Goal: Information Seeking & Learning: Learn about a topic

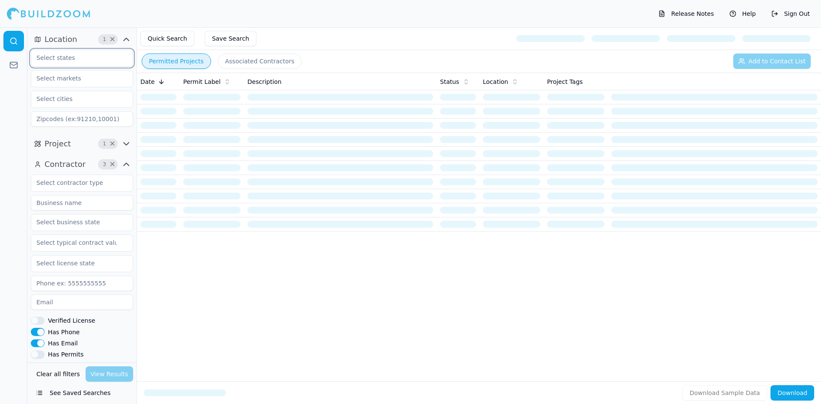
click at [86, 58] on input "text" at bounding box center [76, 57] width 91 height 15
click at [112, 38] on span "×" at bounding box center [112, 39] width 6 height 4
click at [104, 60] on input "text" at bounding box center [76, 57] width 91 height 15
click at [56, 103] on div "[US_STATE]" at bounding box center [82, 105] width 98 height 14
click at [23, 85] on div at bounding box center [13, 215] width 27 height 377
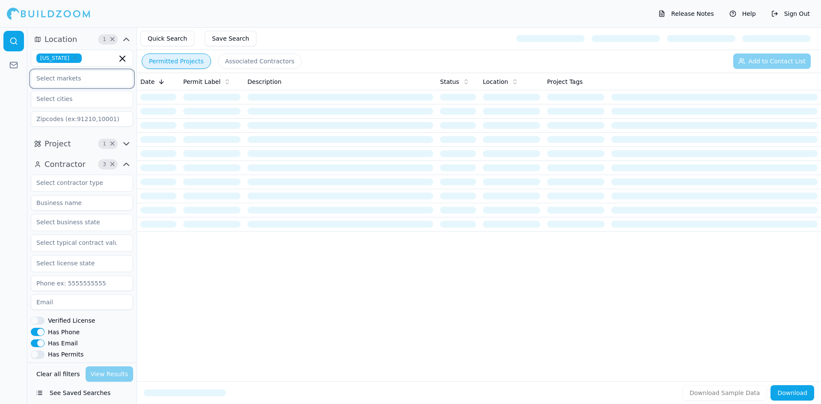
click at [68, 80] on input "text" at bounding box center [76, 78] width 91 height 15
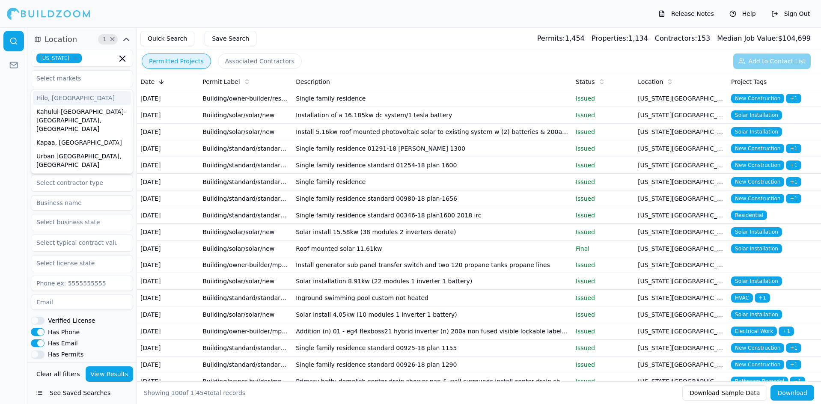
click at [16, 90] on div at bounding box center [13, 215] width 27 height 377
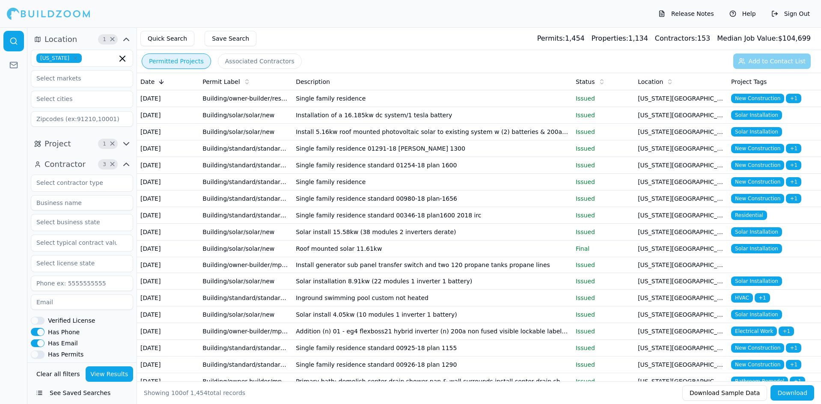
click at [161, 81] on icon at bounding box center [161, 81] width 7 height 7
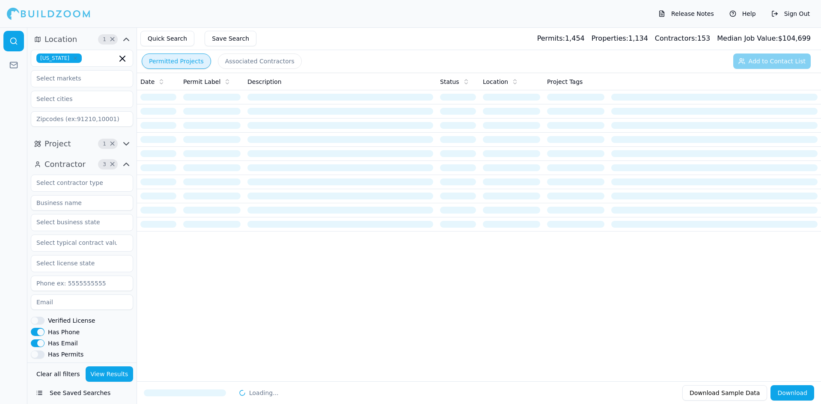
click at [161, 81] on icon at bounding box center [161, 81] width 7 height 7
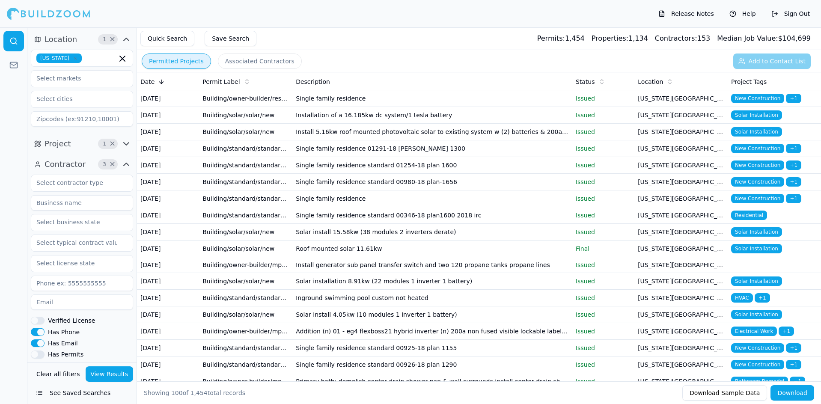
click at [73, 59] on icon "button" at bounding box center [75, 58] width 5 height 5
click at [86, 36] on button "Location" at bounding box center [82, 40] width 102 height 14
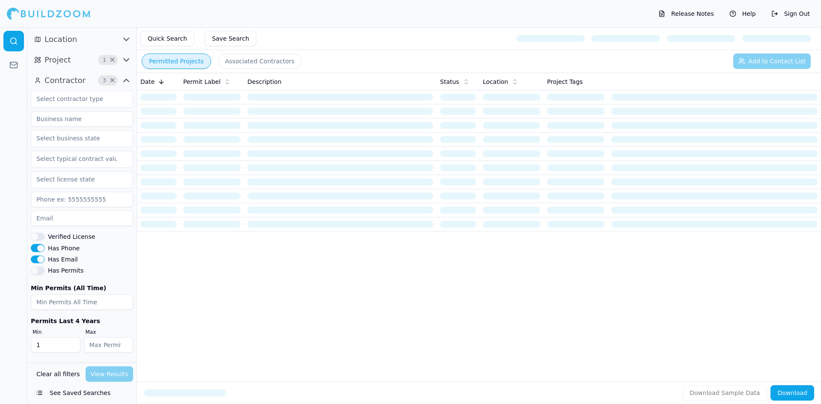
click at [77, 83] on span "Contractor" at bounding box center [65, 80] width 41 height 12
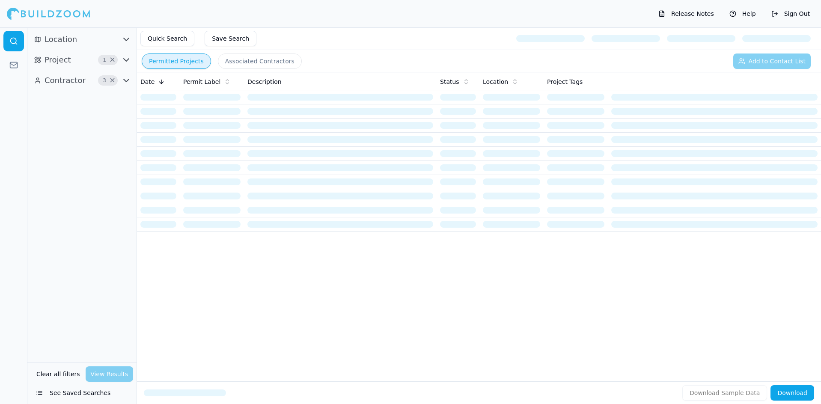
click at [77, 83] on span "Contractor" at bounding box center [65, 80] width 41 height 12
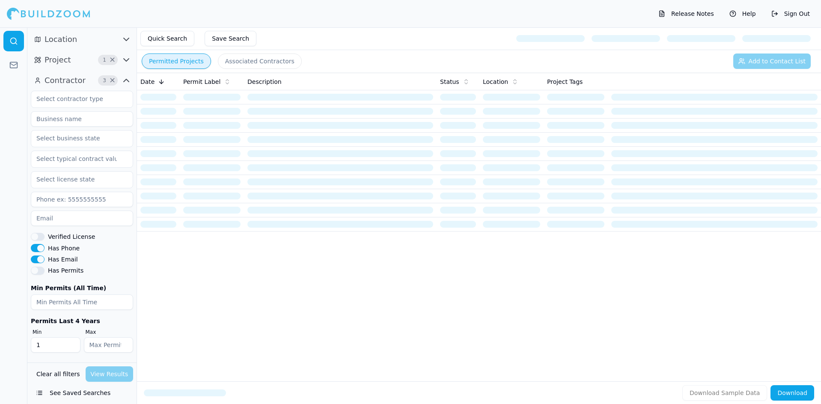
click at [111, 80] on span "×" at bounding box center [112, 80] width 6 height 4
click at [113, 59] on span "×" at bounding box center [112, 60] width 6 height 4
click at [107, 63] on button "Project" at bounding box center [82, 60] width 102 height 14
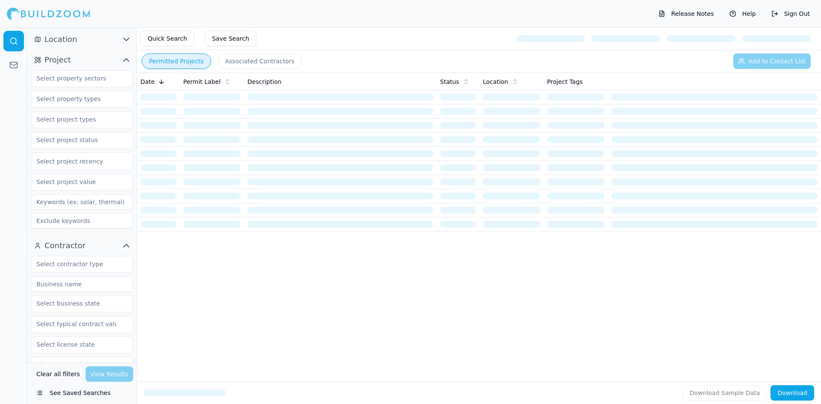
click at [113, 40] on button "Location" at bounding box center [82, 40] width 102 height 14
click at [96, 56] on input "text" at bounding box center [76, 57] width 91 height 15
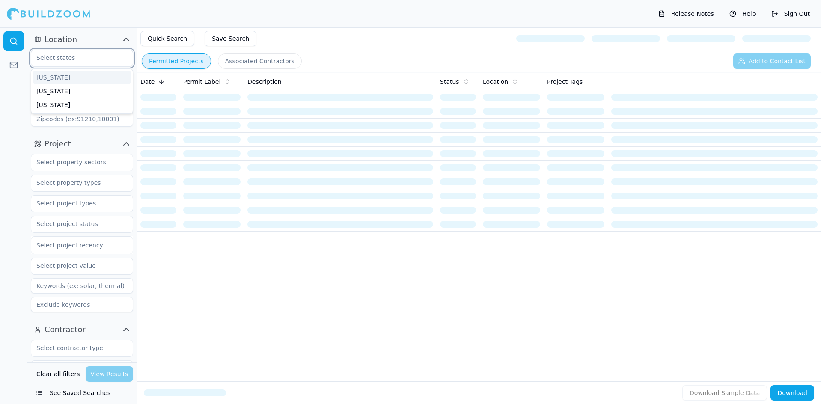
click at [52, 76] on div "[US_STATE]" at bounding box center [82, 78] width 98 height 14
click at [15, 95] on div at bounding box center [13, 215] width 27 height 377
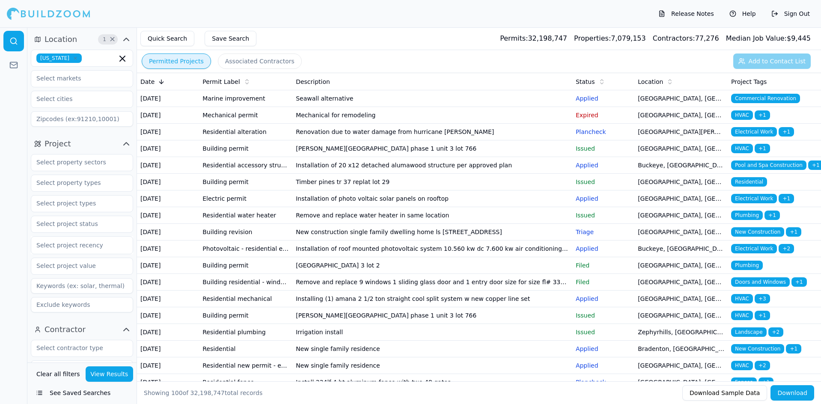
click at [73, 58] on icon "button" at bounding box center [75, 58] width 5 height 5
click at [114, 374] on button "View Results" at bounding box center [110, 373] width 48 height 15
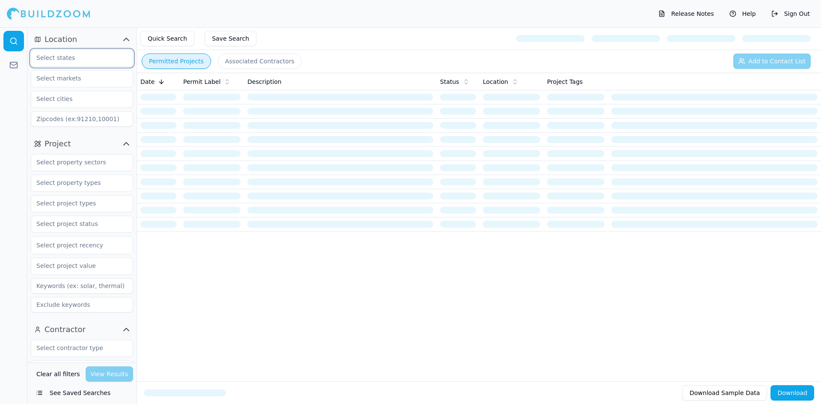
click at [104, 59] on input "text" at bounding box center [76, 57] width 91 height 15
click at [16, 102] on div at bounding box center [13, 215] width 27 height 377
click at [69, 62] on input "text" at bounding box center [76, 57] width 91 height 15
click at [43, 78] on div "[US_STATE]" at bounding box center [82, 78] width 98 height 14
click at [10, 84] on div at bounding box center [13, 215] width 27 height 377
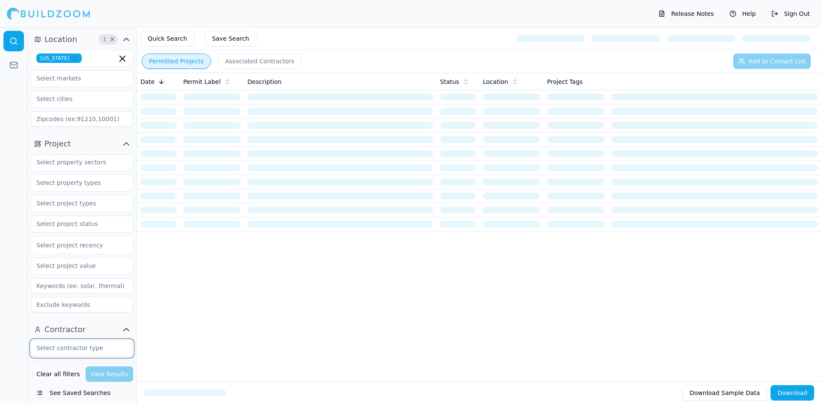
click at [76, 348] on input "text" at bounding box center [76, 347] width 91 height 15
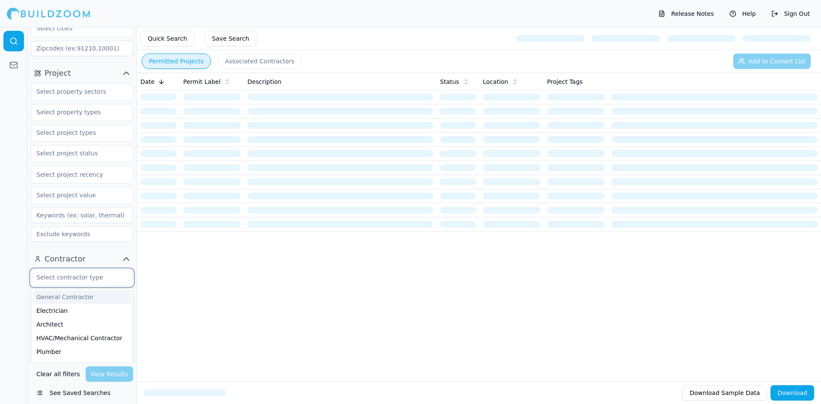
scroll to position [128, 0]
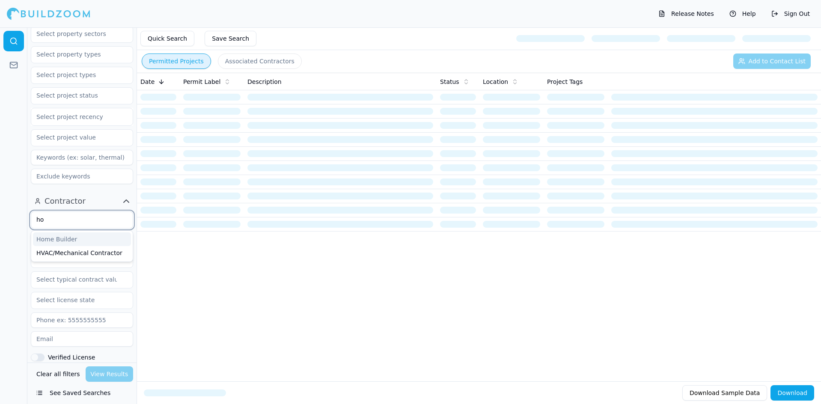
type input "hom"
click at [53, 236] on div "Home Builder" at bounding box center [82, 239] width 98 height 14
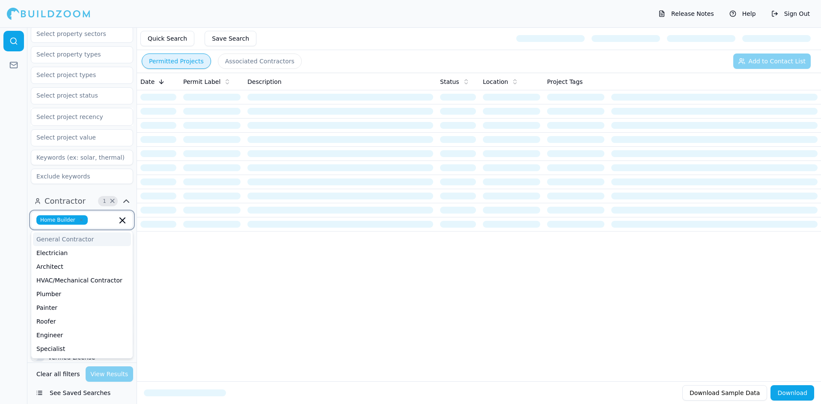
click at [46, 239] on div "General Contractor" at bounding box center [82, 239] width 98 height 14
click at [18, 232] on div at bounding box center [13, 215] width 27 height 377
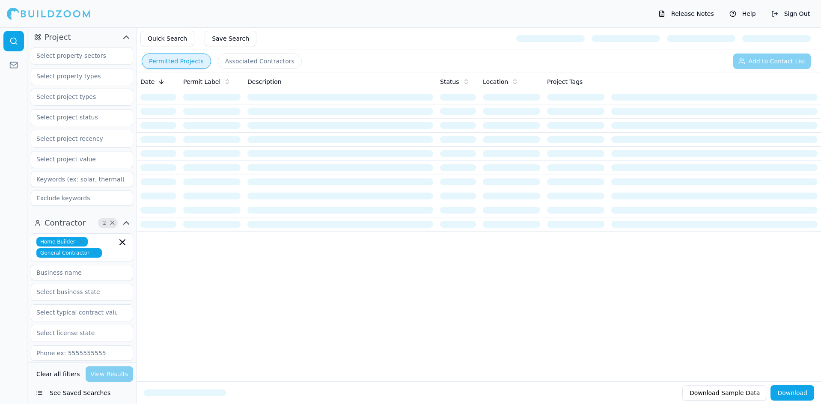
scroll to position [86, 0]
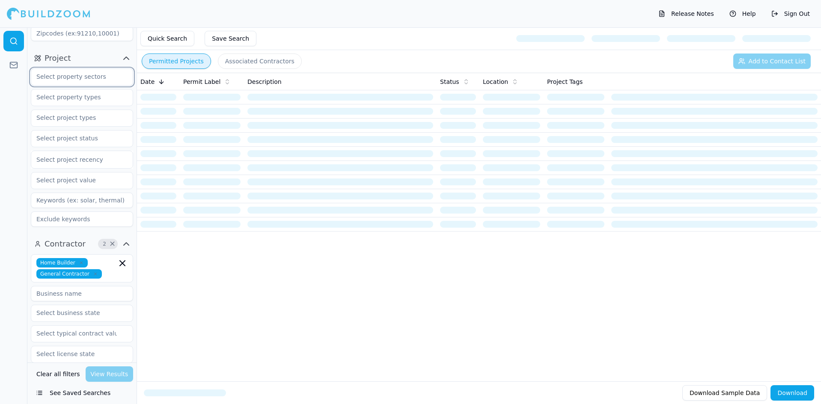
click at [84, 81] on input "text" at bounding box center [76, 76] width 91 height 15
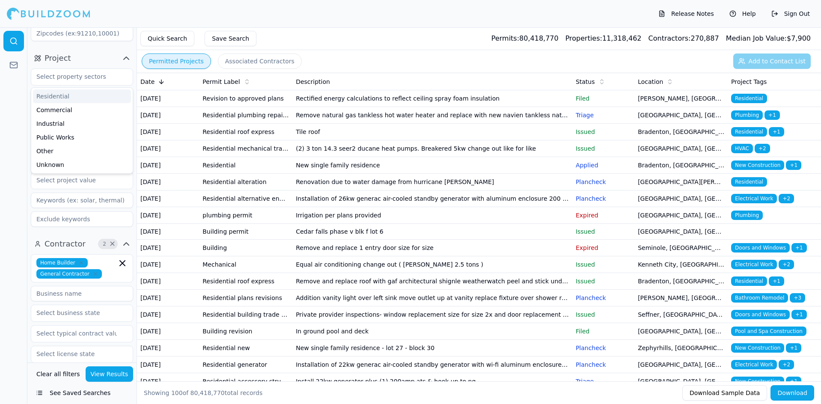
click at [13, 92] on div at bounding box center [13, 215] width 27 height 377
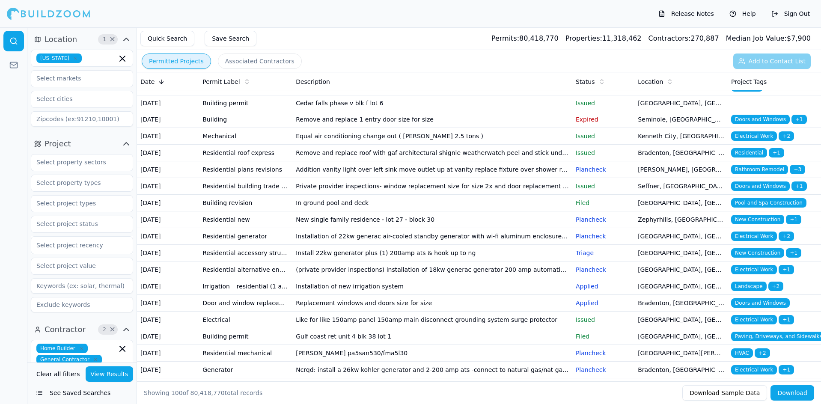
scroll to position [0, 0]
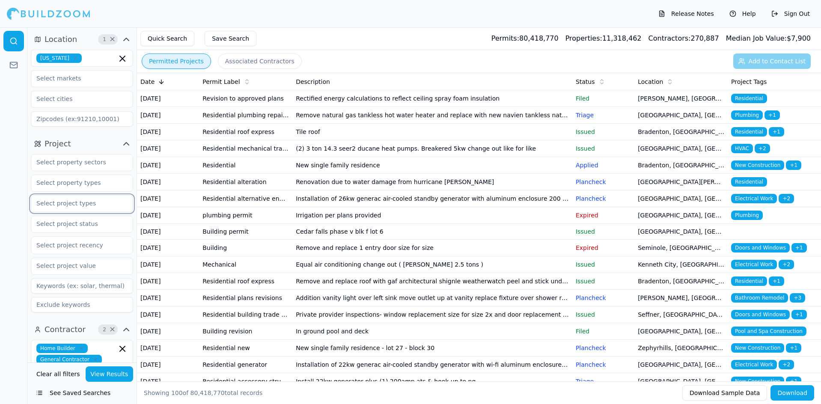
click at [101, 202] on input "text" at bounding box center [76, 203] width 91 height 15
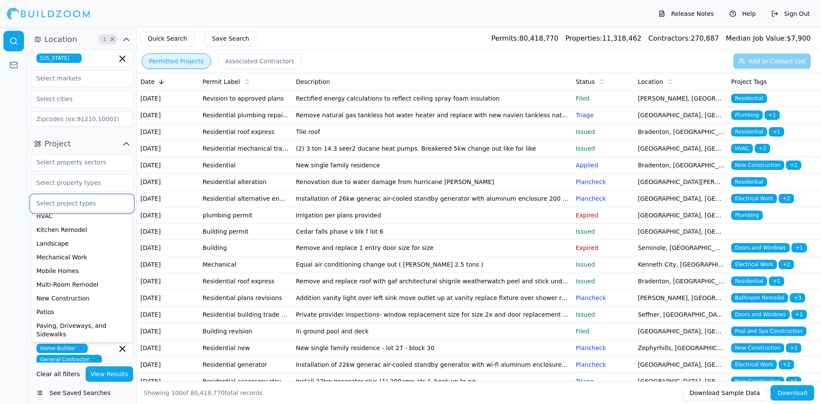
scroll to position [214, 0]
click at [98, 286] on div "New Construction" at bounding box center [82, 283] width 98 height 14
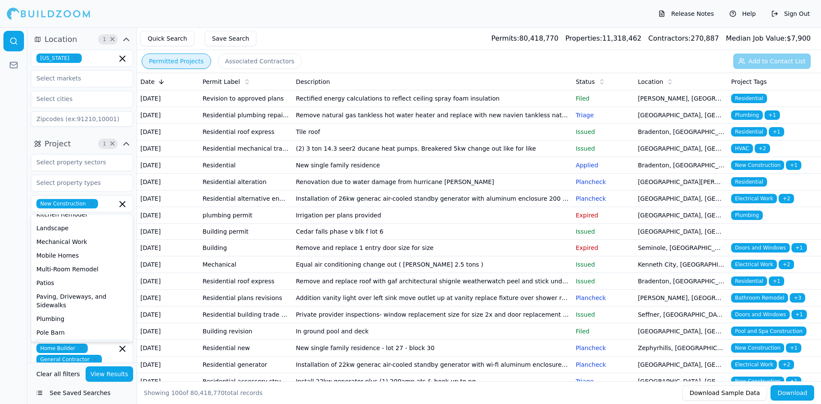
click at [102, 375] on button "View Results" at bounding box center [110, 373] width 48 height 15
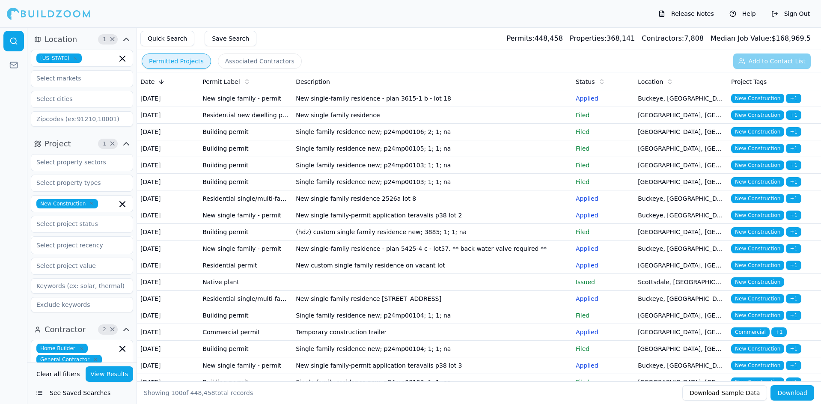
click at [669, 83] on icon at bounding box center [670, 83] width 3 height 1
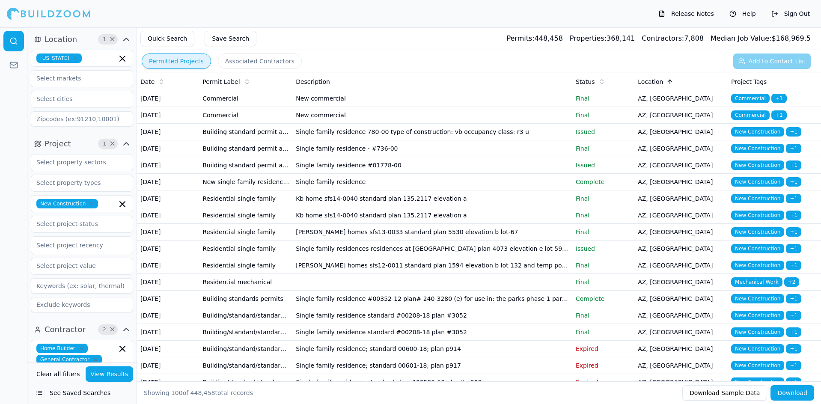
click at [667, 78] on icon at bounding box center [670, 81] width 7 height 7
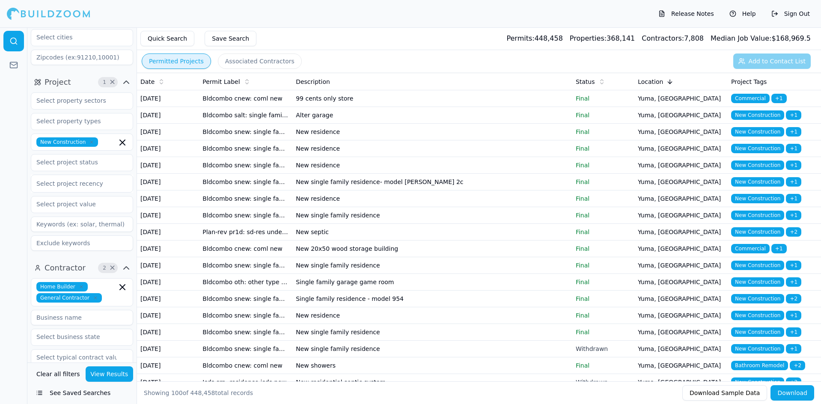
scroll to position [47, 0]
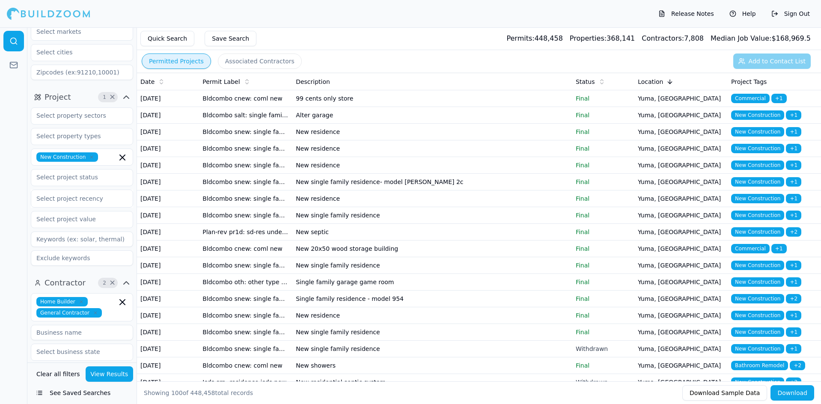
click at [89, 156] on icon "button" at bounding box center [91, 157] width 5 height 5
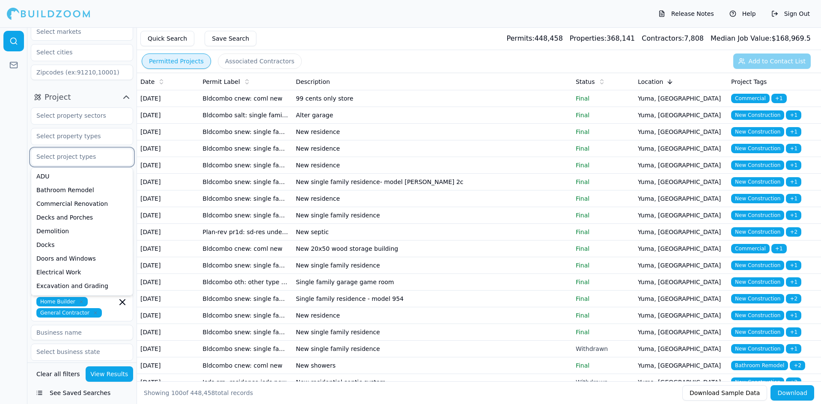
click at [89, 156] on input "text" at bounding box center [76, 156] width 91 height 15
type input "r"
type input "new"
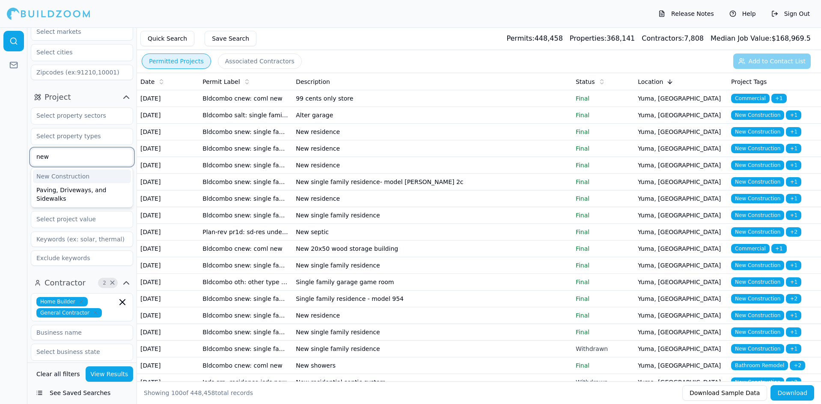
click at [77, 177] on div "New Construction" at bounding box center [82, 177] width 98 height 14
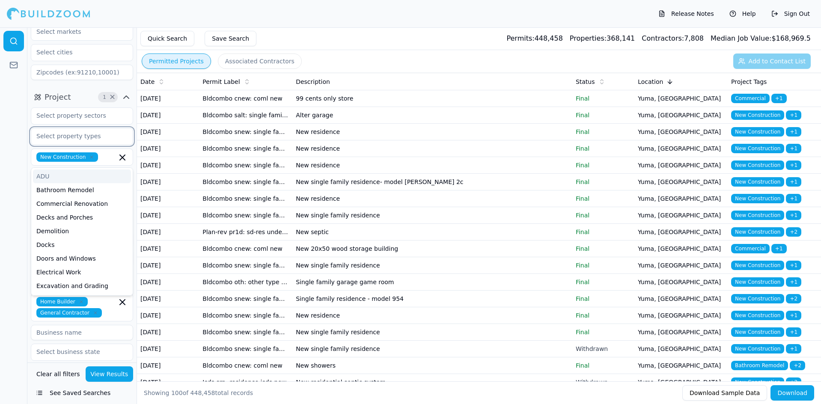
click at [85, 136] on input "text" at bounding box center [76, 135] width 91 height 15
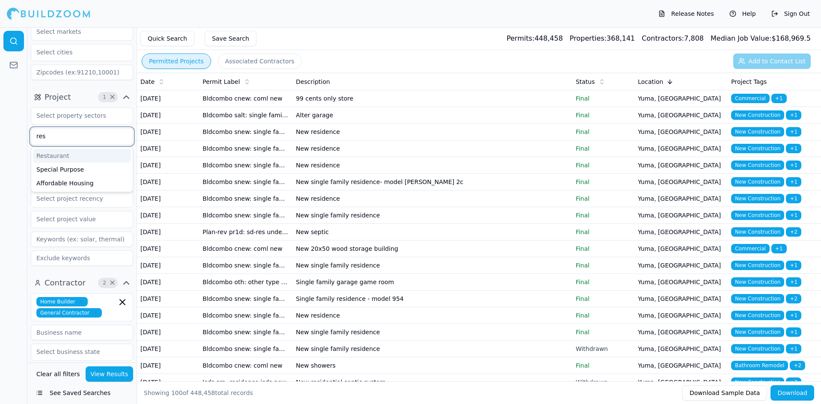
type input "res"
click at [19, 137] on div at bounding box center [13, 215] width 27 height 377
click at [52, 140] on input "res" at bounding box center [76, 135] width 91 height 15
drag, startPoint x: 36, startPoint y: 138, endPoint x: 13, endPoint y: 142, distance: 23.8
click at [13, 142] on div "Location 1 × [US_STATE] Project 1 × res Restaurant Special Purpose Affordable H…" at bounding box center [410, 215] width 821 height 377
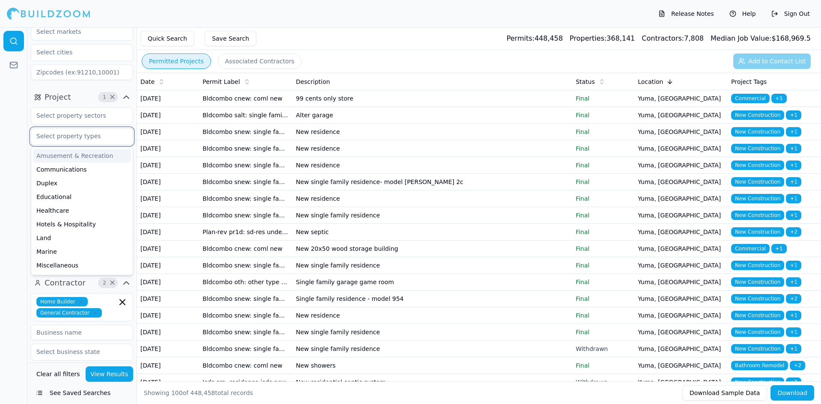
scroll to position [109, 0]
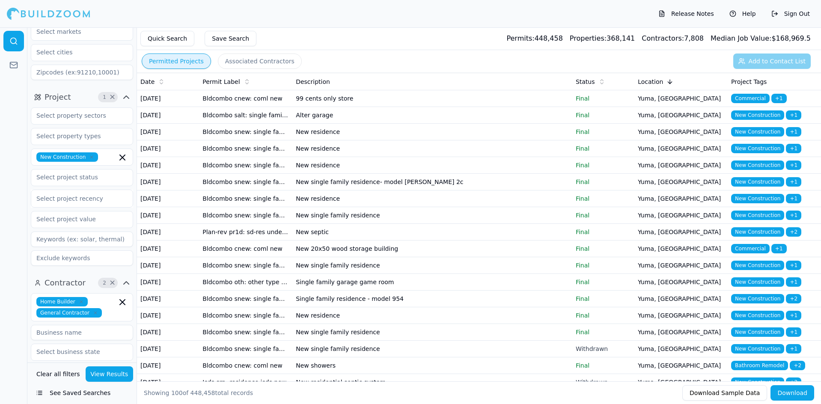
click at [17, 147] on div at bounding box center [13, 215] width 27 height 377
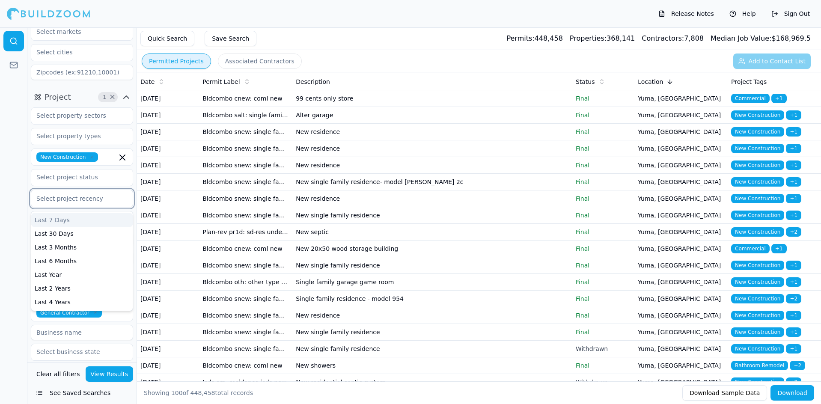
click at [73, 199] on div at bounding box center [81, 198] width 91 height 9
click at [25, 197] on div at bounding box center [13, 215] width 27 height 377
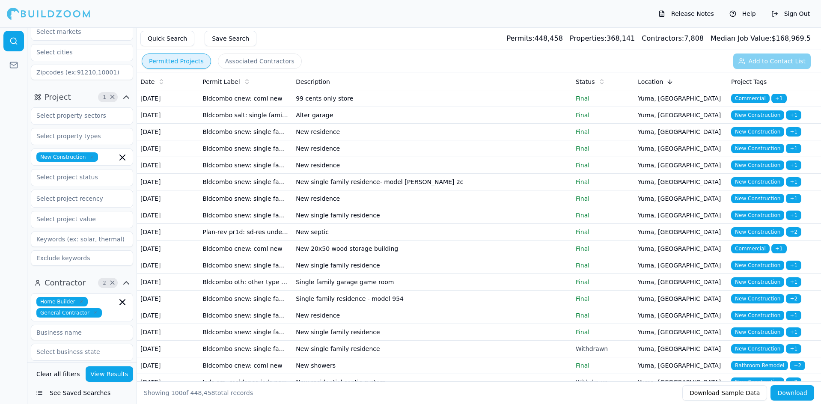
scroll to position [4, 0]
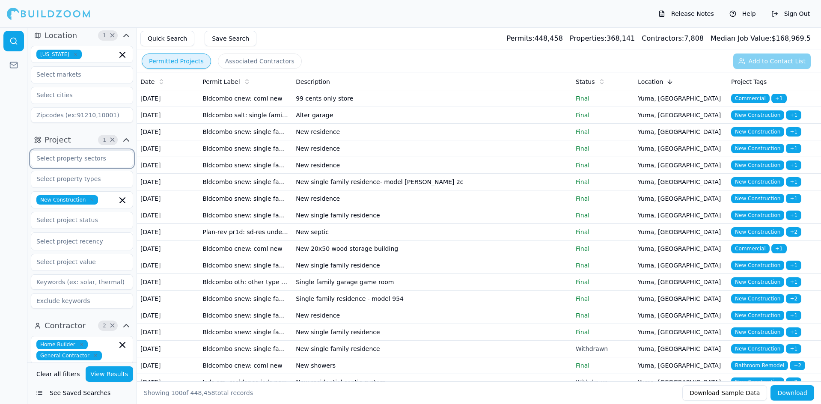
click at [71, 161] on input "text" at bounding box center [76, 158] width 91 height 15
click at [63, 179] on div "Residential" at bounding box center [82, 178] width 98 height 14
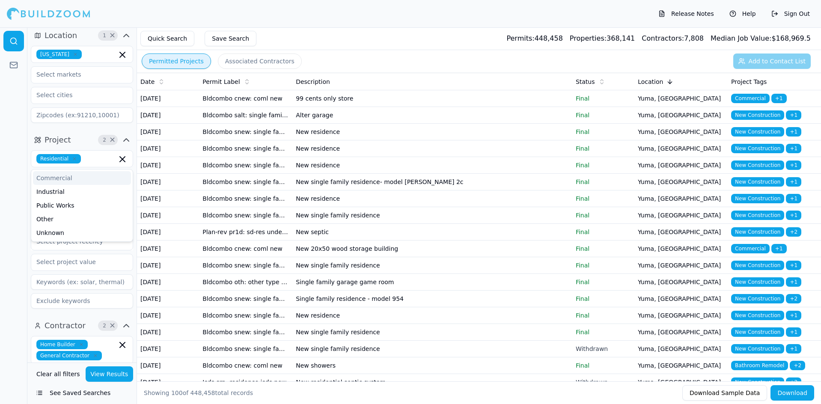
click at [12, 180] on div at bounding box center [13, 215] width 27 height 377
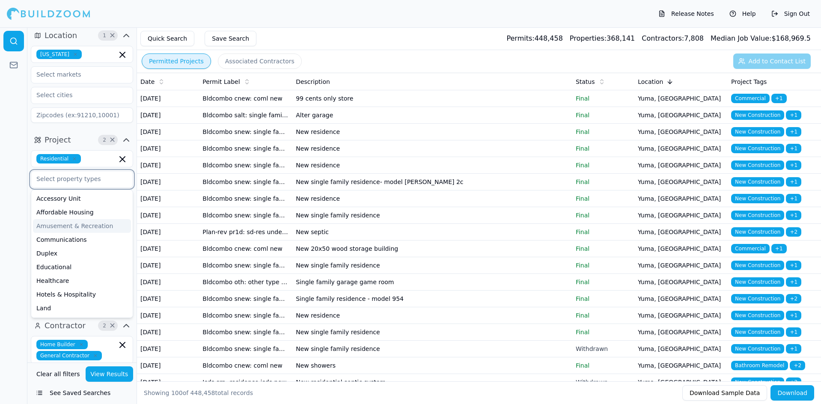
click at [60, 181] on input "text" at bounding box center [76, 178] width 91 height 15
click at [4, 179] on div at bounding box center [13, 215] width 27 height 377
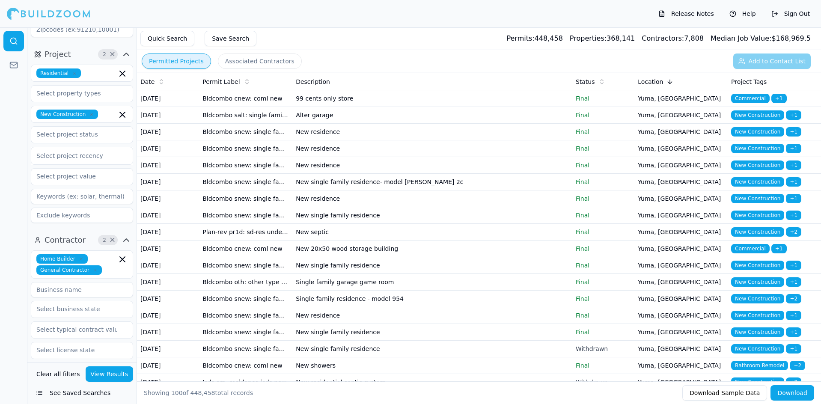
scroll to position [47, 0]
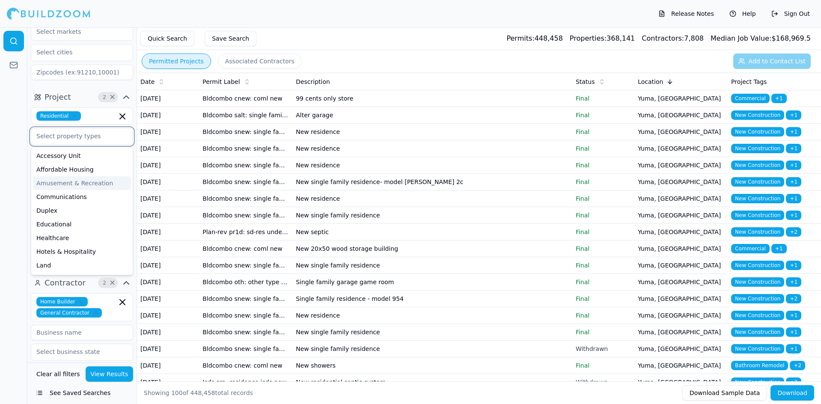
click at [63, 138] on input "text" at bounding box center [76, 135] width 91 height 15
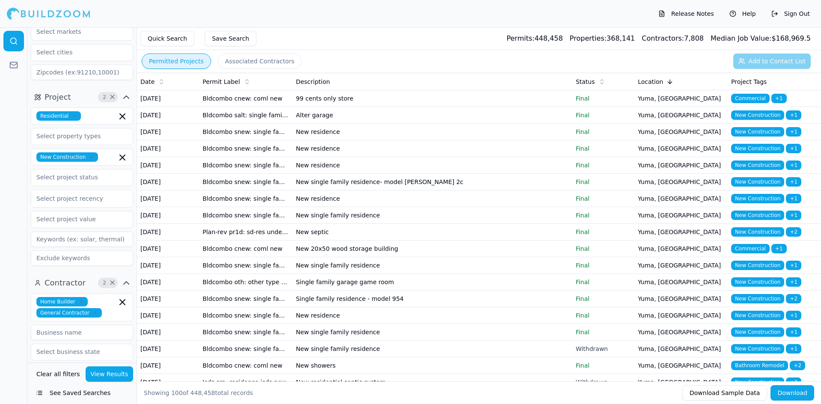
click at [13, 199] on div at bounding box center [13, 215] width 27 height 377
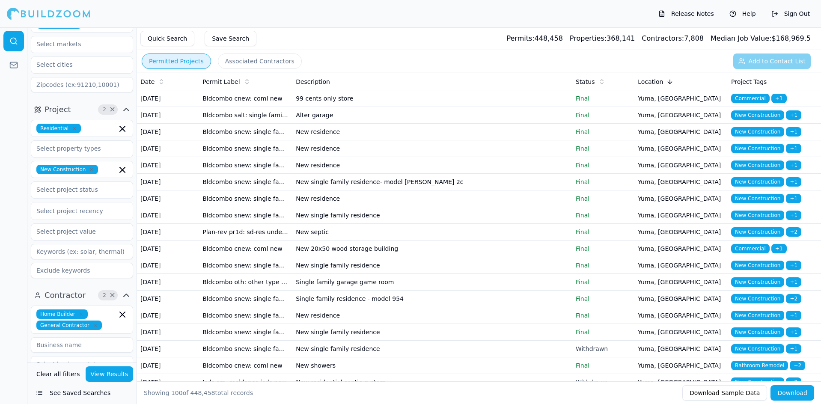
scroll to position [86, 0]
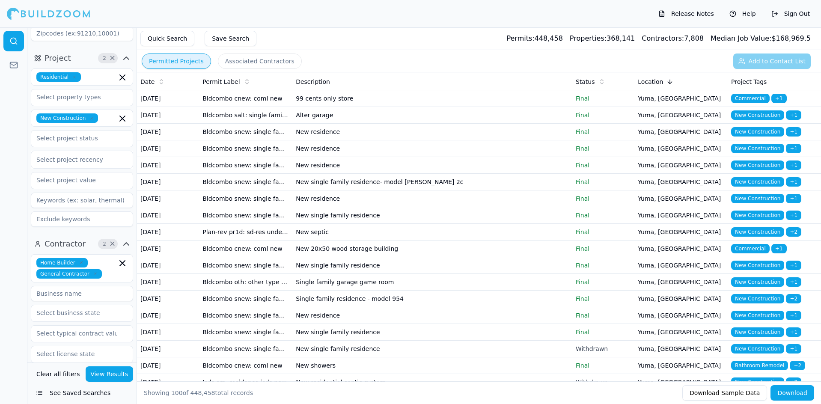
click at [86, 164] on div "Select project recency" at bounding box center [81, 160] width 91 height 10
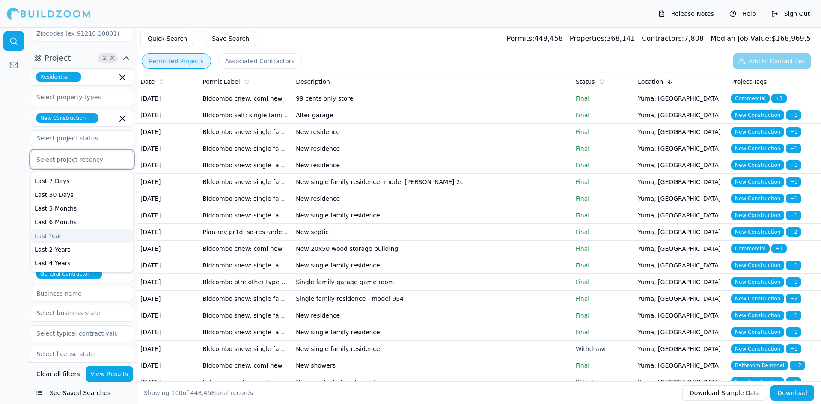
click at [98, 235] on div "Last Year" at bounding box center [81, 236] width 101 height 14
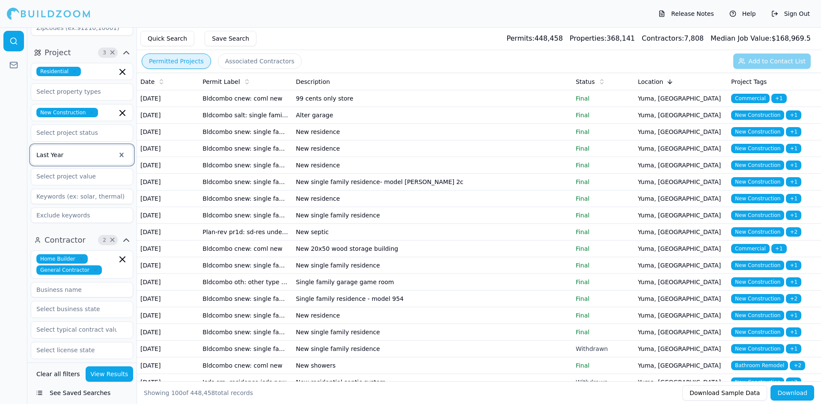
scroll to position [6, 0]
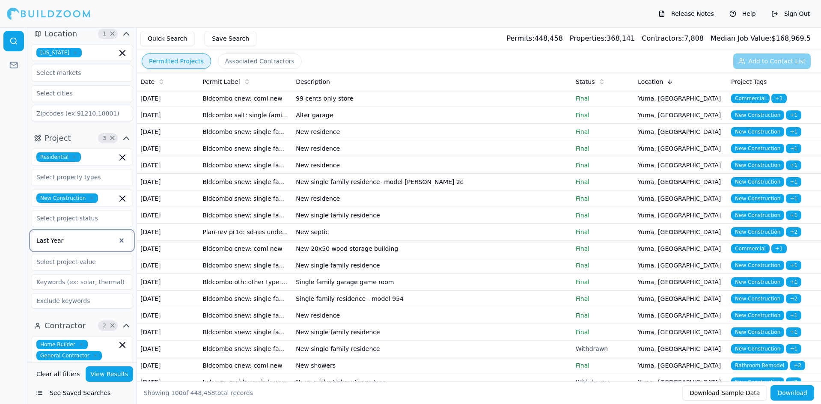
click at [99, 378] on button "View Results" at bounding box center [110, 373] width 48 height 15
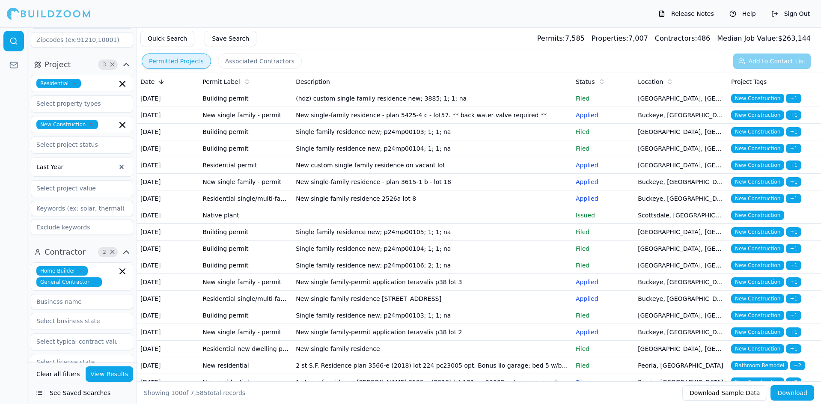
scroll to position [0, 0]
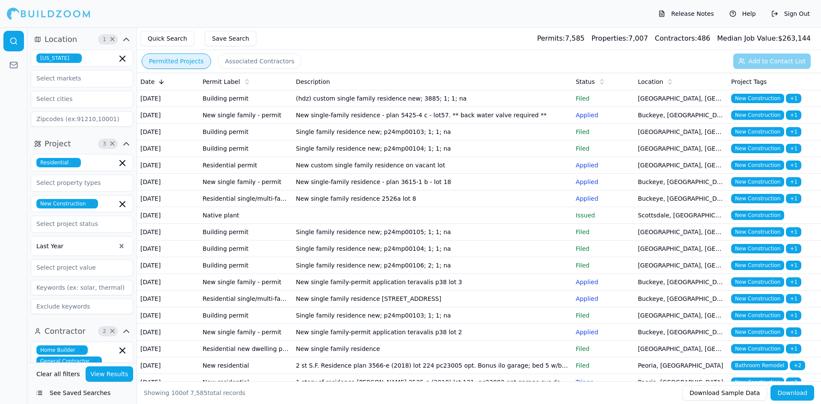
click at [670, 83] on icon at bounding box center [670, 81] width 7 height 7
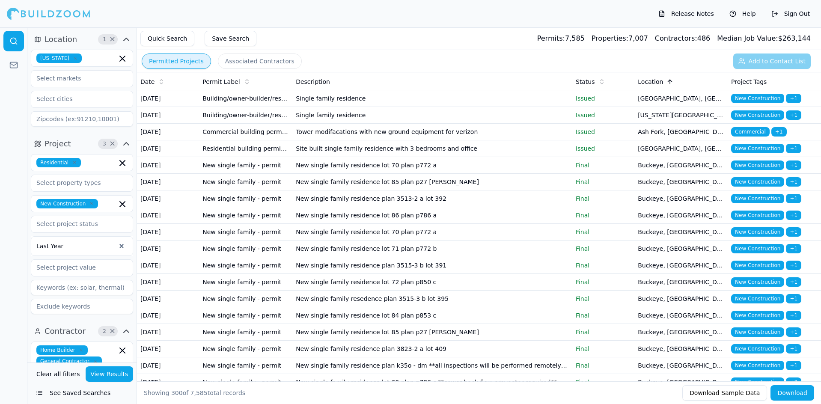
click at [160, 83] on icon at bounding box center [161, 81] width 7 height 7
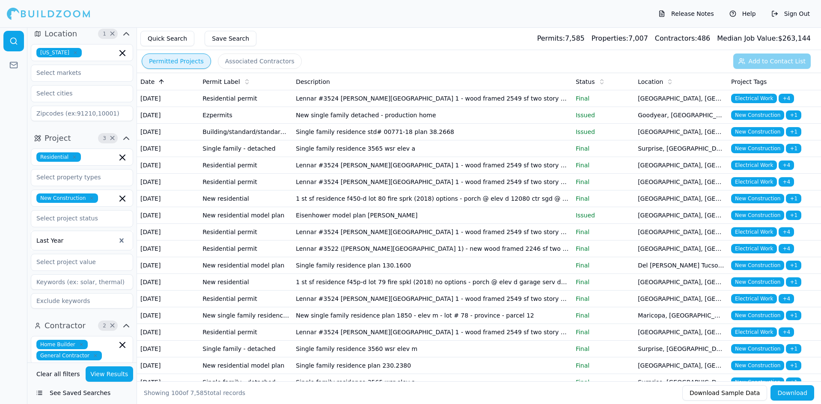
click at [260, 65] on button "Associated Contractors" at bounding box center [260, 61] width 84 height 15
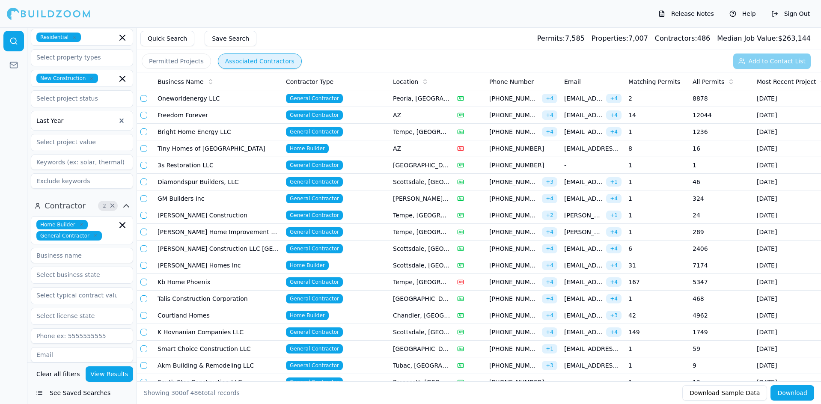
scroll to position [86, 0]
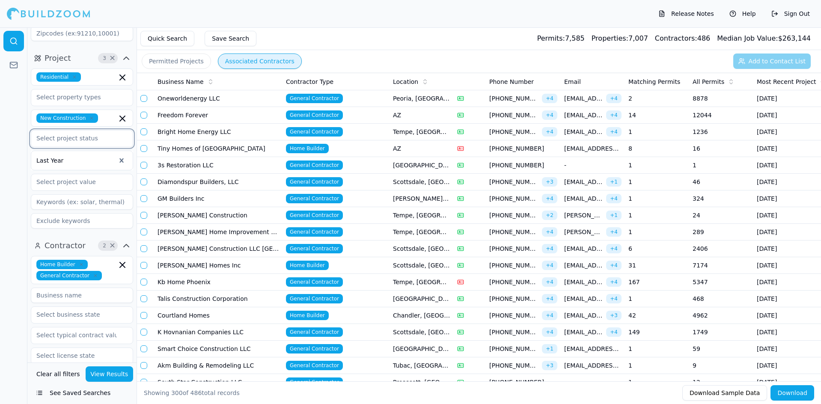
click at [86, 138] on input "text" at bounding box center [76, 138] width 91 height 15
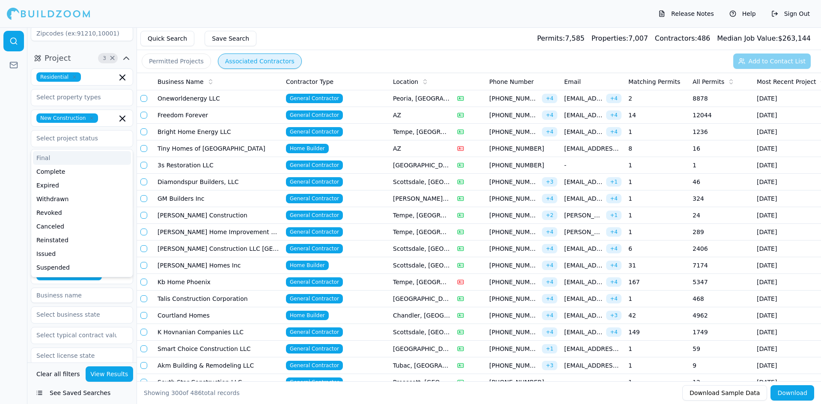
click at [23, 134] on div at bounding box center [13, 215] width 27 height 377
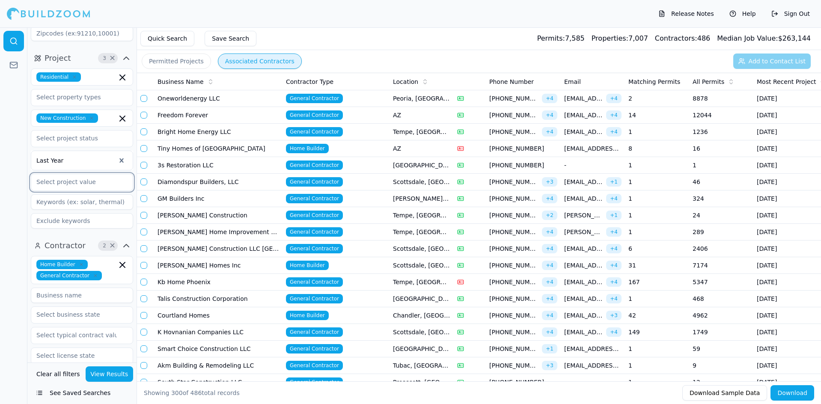
click at [48, 184] on input "text" at bounding box center [76, 181] width 91 height 15
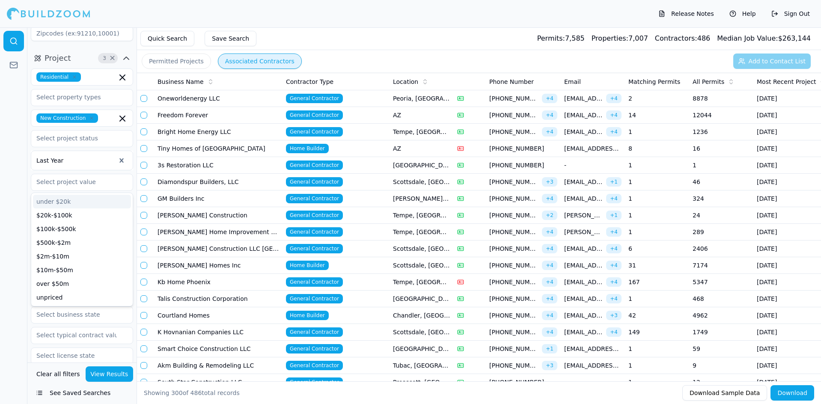
click at [18, 187] on div at bounding box center [13, 215] width 27 height 377
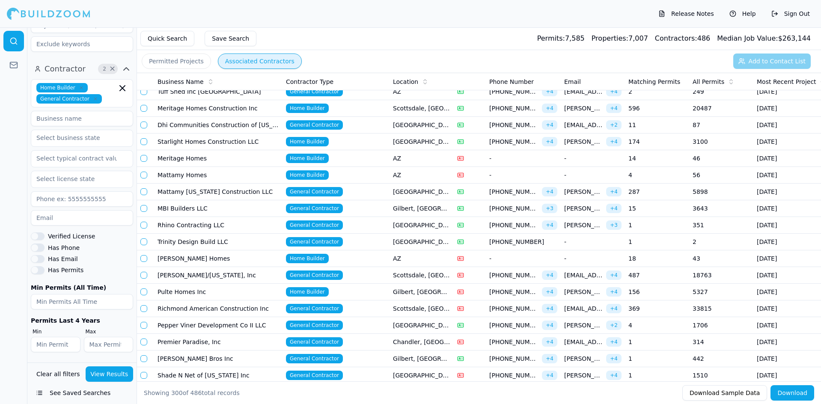
scroll to position [428, 0]
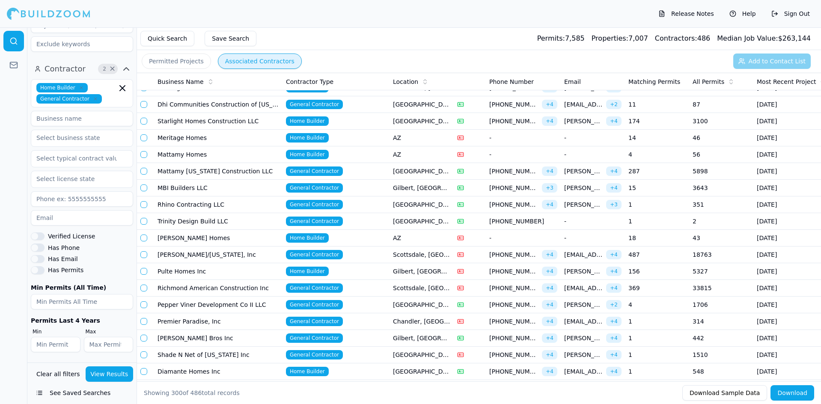
click at [639, 117] on td "174" at bounding box center [657, 121] width 64 height 17
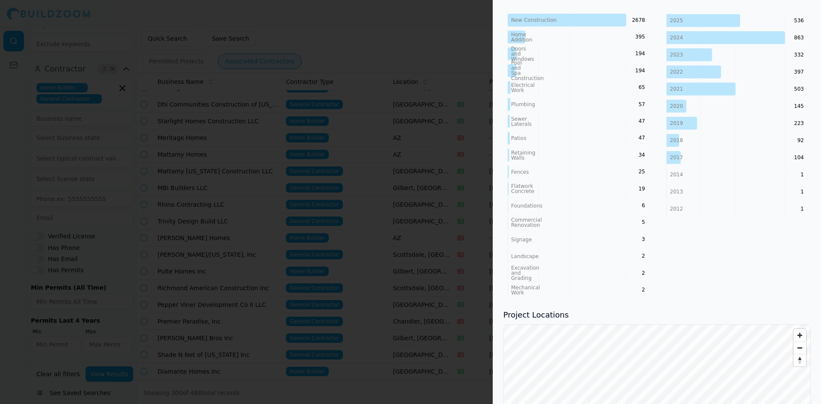
scroll to position [545, 0]
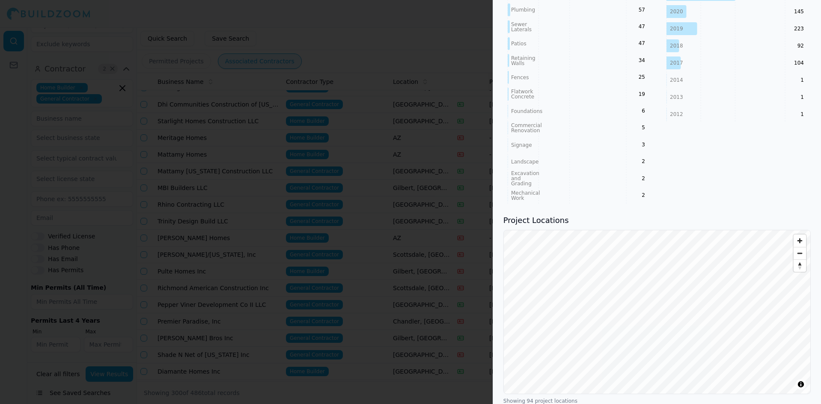
click at [376, 203] on div at bounding box center [410, 202] width 821 height 404
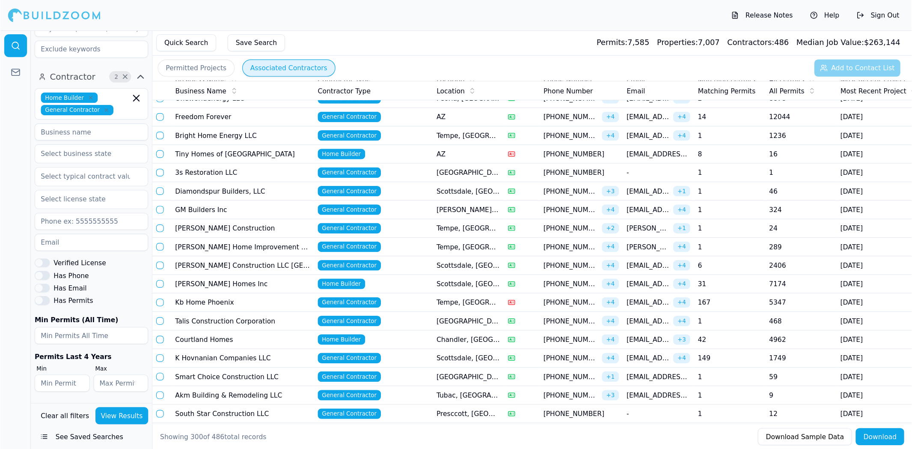
scroll to position [0, 0]
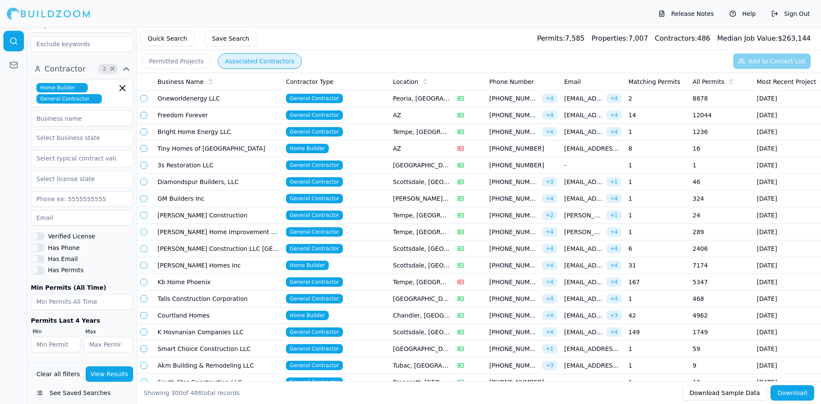
drag, startPoint x: 653, startPoint y: 0, endPoint x: 476, endPoint y: 26, distance: 179.1
click at [476, 26] on div "Release Notes Help Sign Out" at bounding box center [410, 13] width 821 height 27
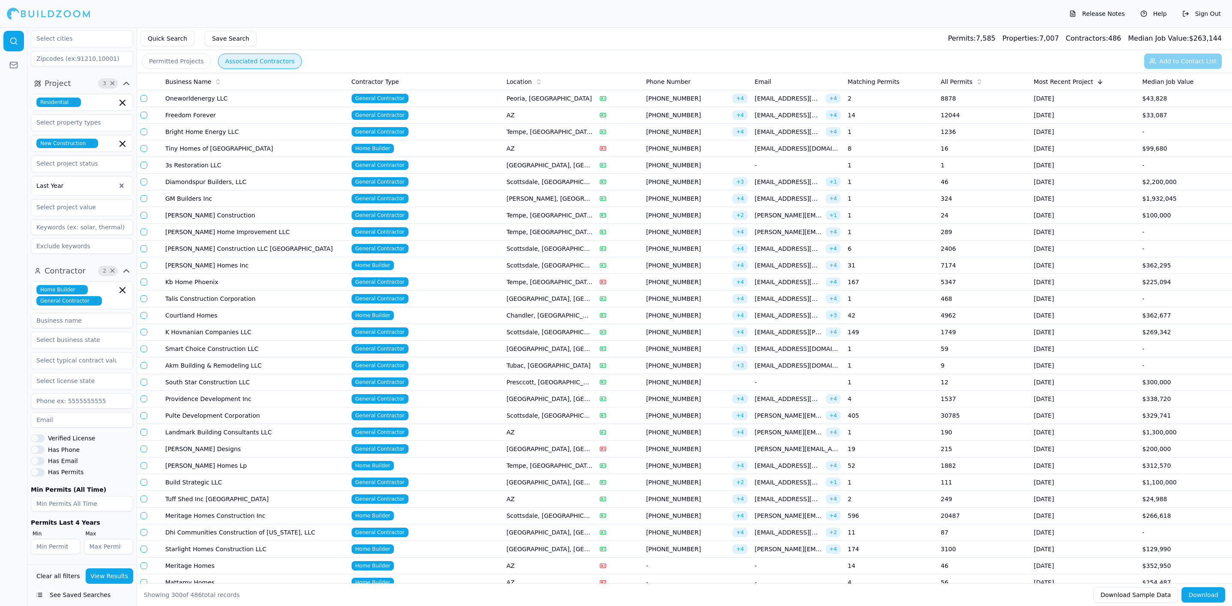
scroll to position [65, 0]
drag, startPoint x: 810, startPoint y: 0, endPoint x: 816, endPoint y: 15, distance: 15.6
click at [816, 14] on div "Release Notes Help Sign Out" at bounding box center [616, 13] width 1232 height 27
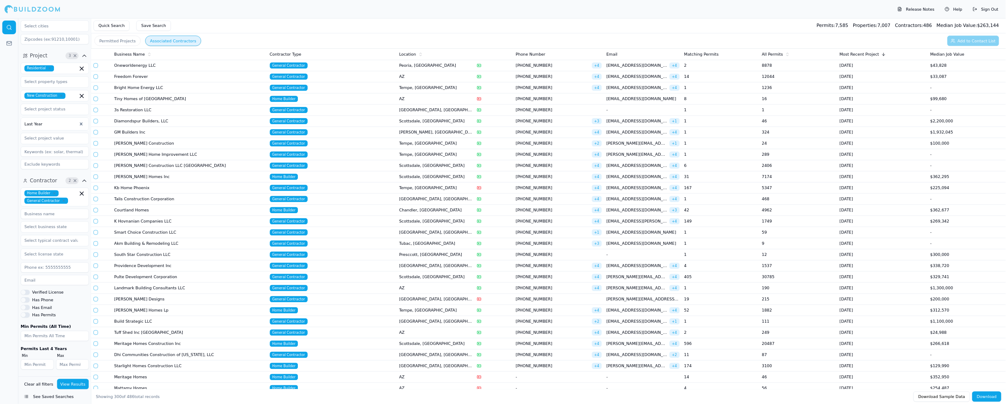
scroll to position [0, 0]
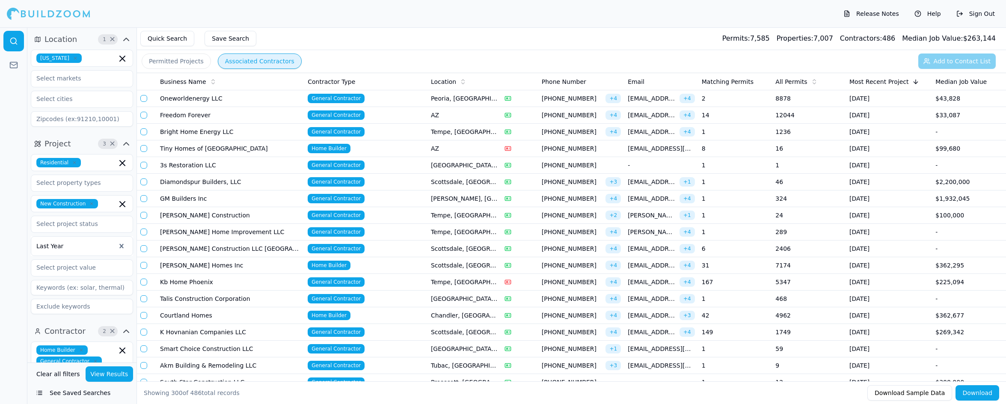
drag, startPoint x: 1508, startPoint y: 5, endPoint x: 742, endPoint y: 108, distance: 773.2
click at [742, 108] on td "14" at bounding box center [736, 115] width 74 height 17
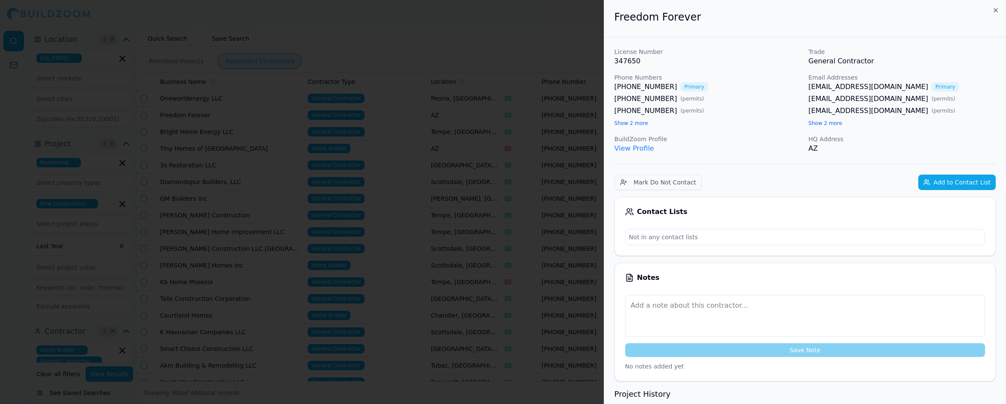
click at [522, 90] on div at bounding box center [503, 202] width 1006 height 404
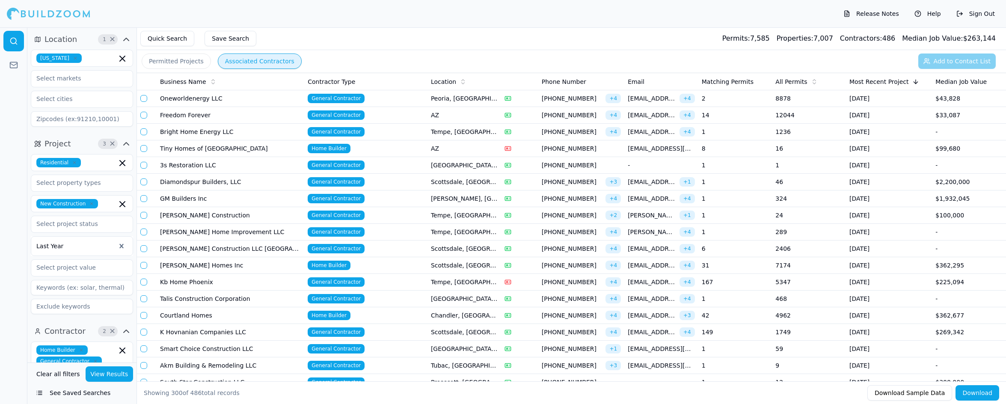
click at [806, 201] on td "324" at bounding box center [809, 199] width 74 height 17
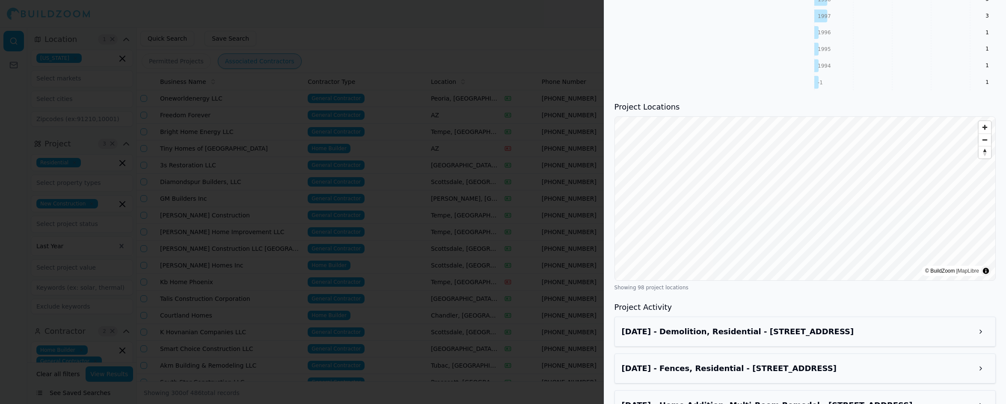
scroll to position [856, 0]
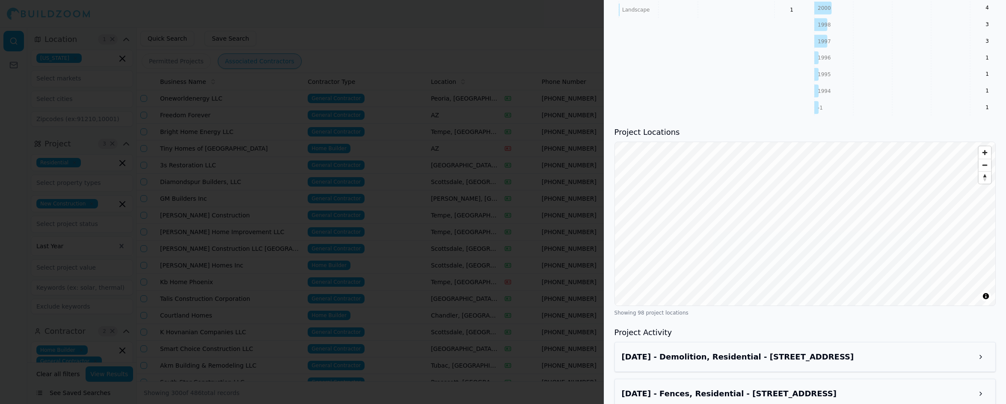
click at [432, 255] on div at bounding box center [503, 202] width 1006 height 404
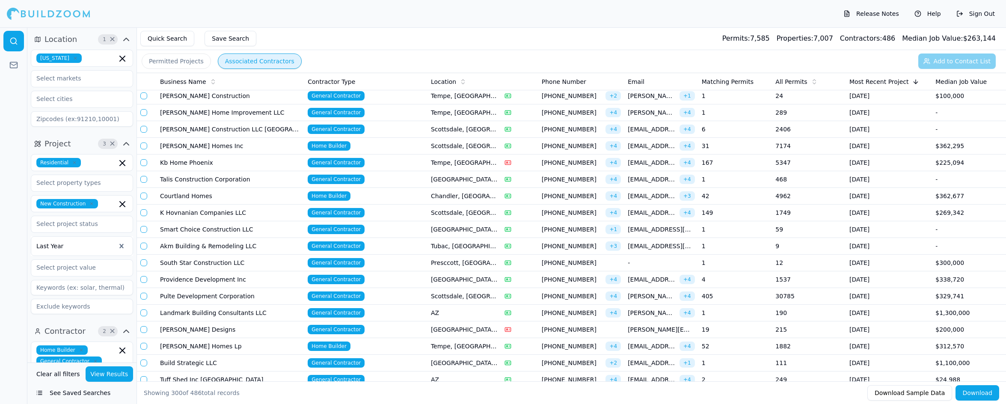
scroll to position [257, 0]
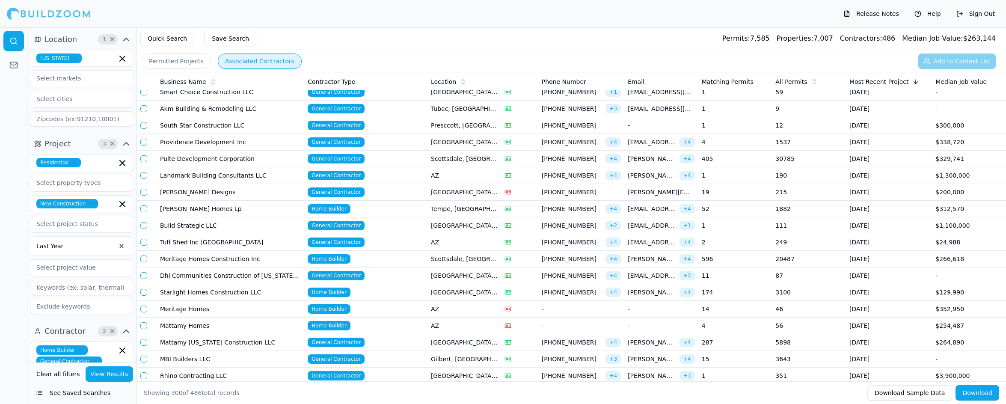
click at [739, 155] on td "405" at bounding box center [736, 159] width 74 height 17
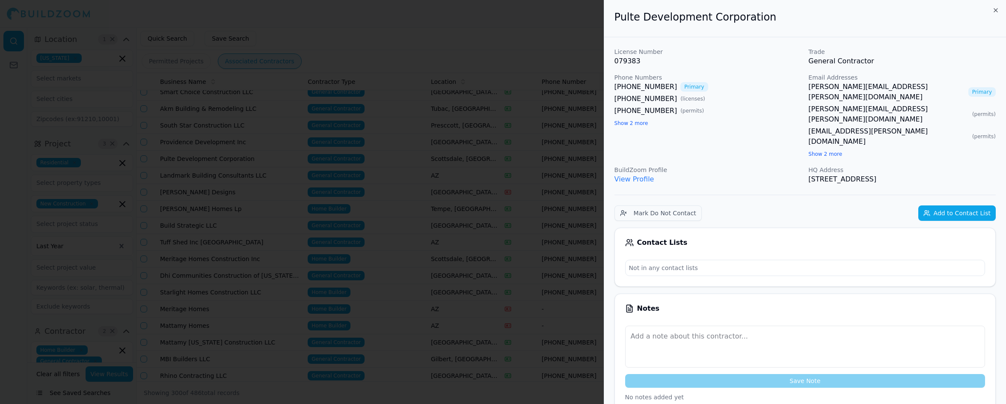
click at [486, 213] on div at bounding box center [503, 202] width 1006 height 404
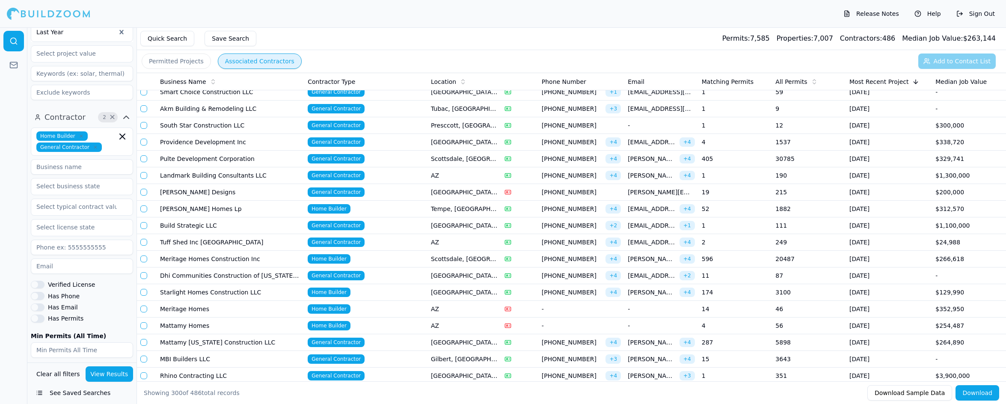
scroll to position [262, 0]
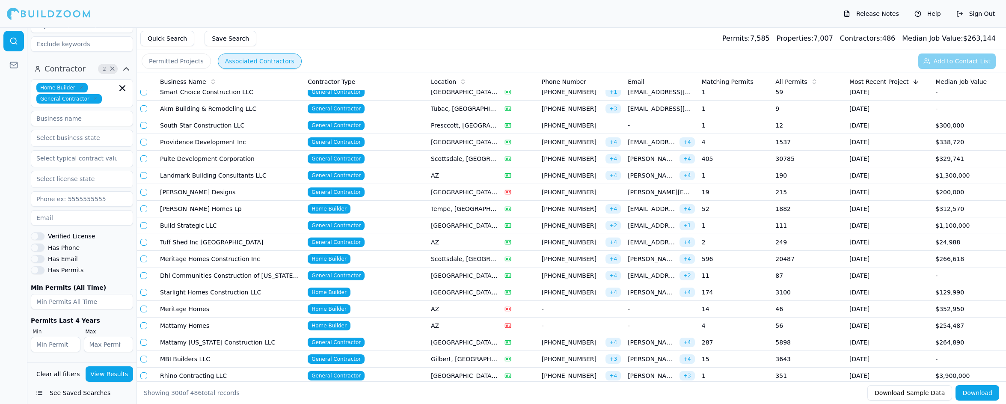
click at [85, 304] on input "number" at bounding box center [82, 301] width 102 height 15
click at [55, 343] on input "number" at bounding box center [56, 344] width 50 height 15
click at [98, 346] on input "number" at bounding box center [109, 344] width 50 height 15
click at [63, 345] on input "number" at bounding box center [56, 344] width 50 height 15
type input "200"
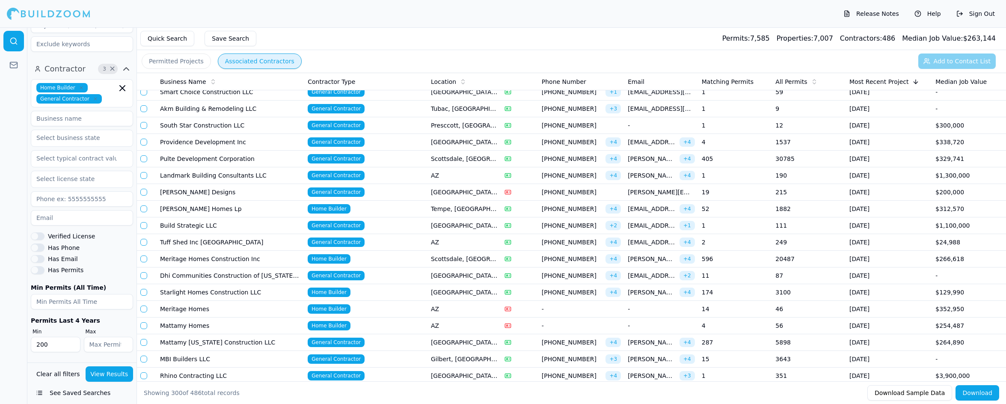
click at [117, 372] on button "View Results" at bounding box center [110, 373] width 48 height 15
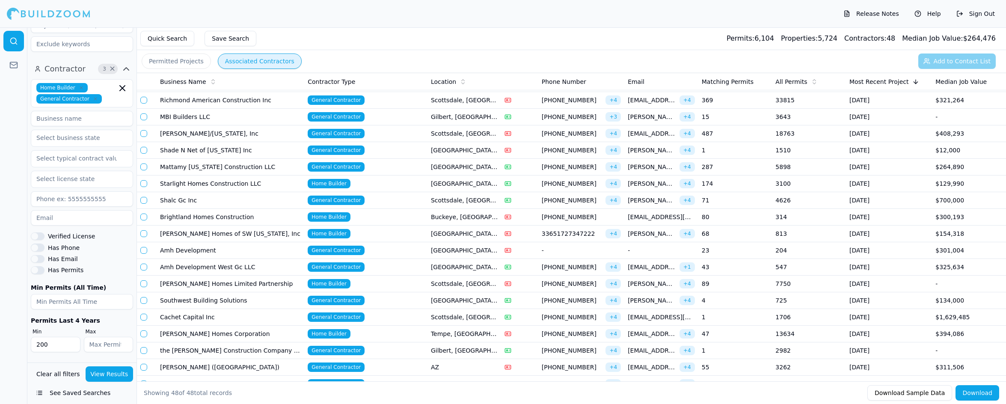
scroll to position [171, 0]
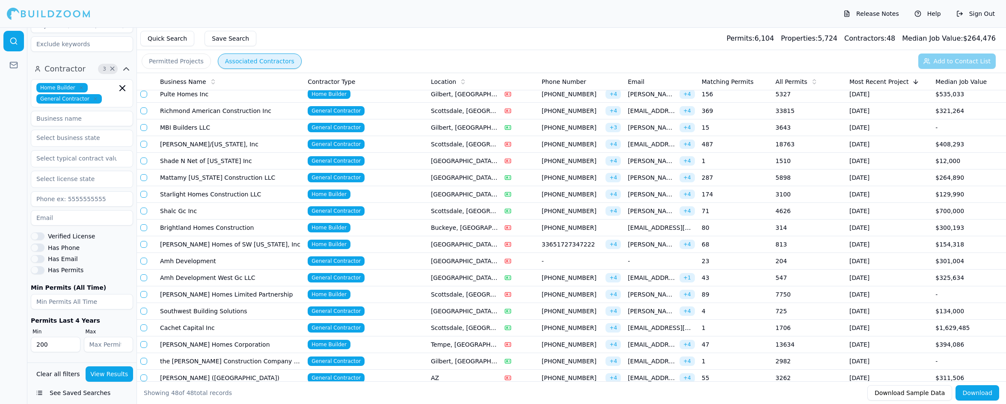
click at [407, 176] on td "General Contractor" at bounding box center [365, 178] width 123 height 17
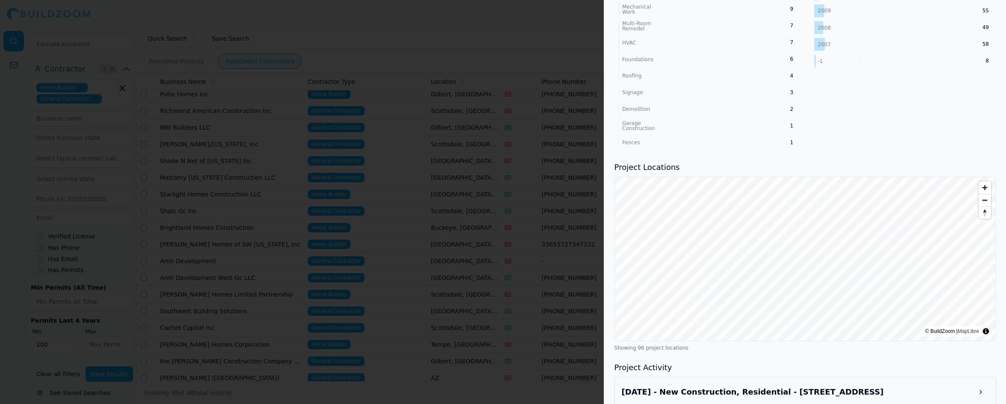
scroll to position [813, 0]
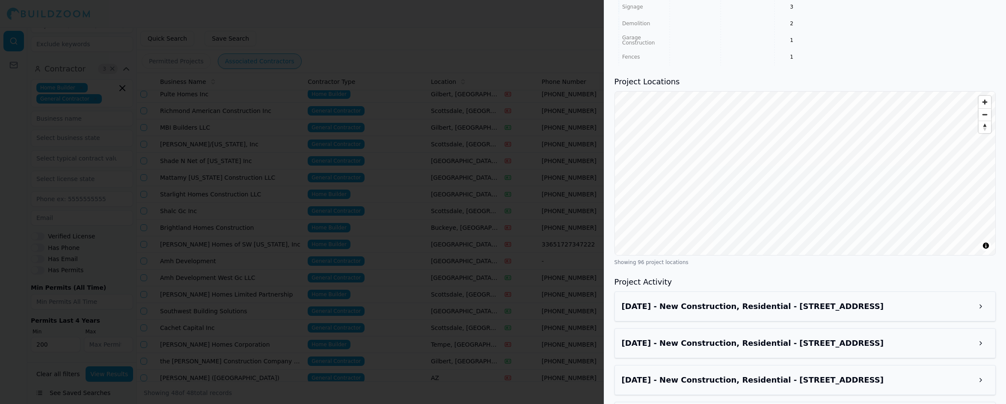
click at [502, 161] on div at bounding box center [503, 202] width 1006 height 404
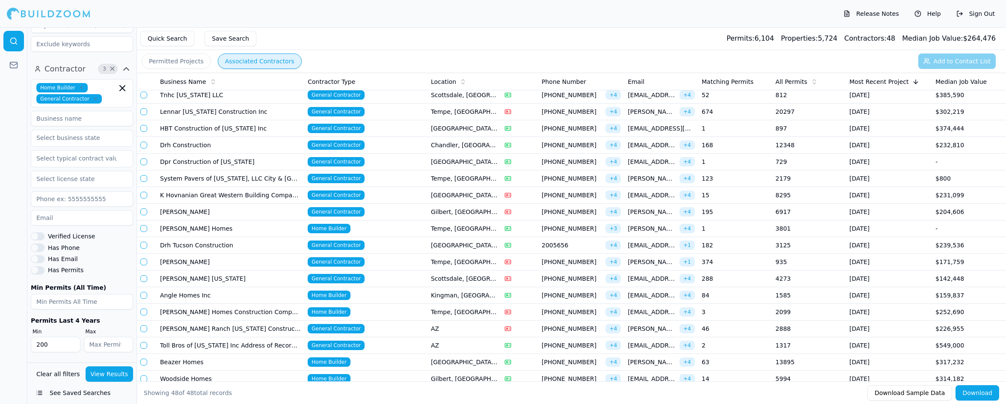
scroll to position [538, 0]
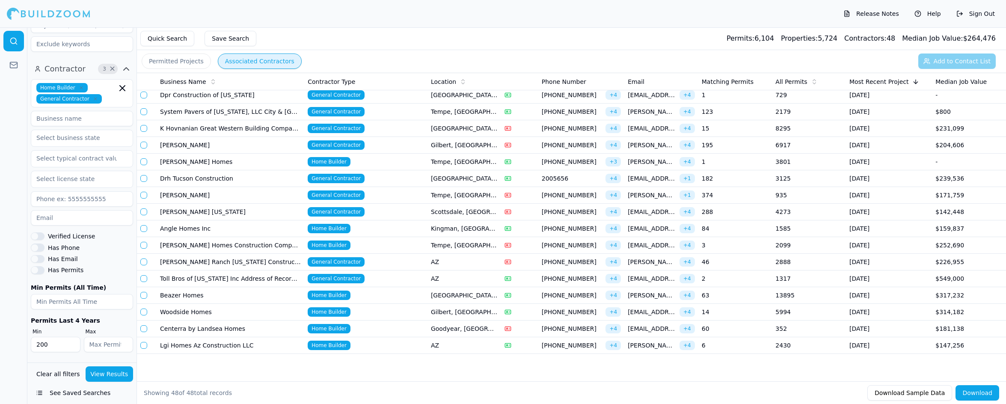
click at [476, 350] on td "AZ" at bounding box center [465, 345] width 74 height 17
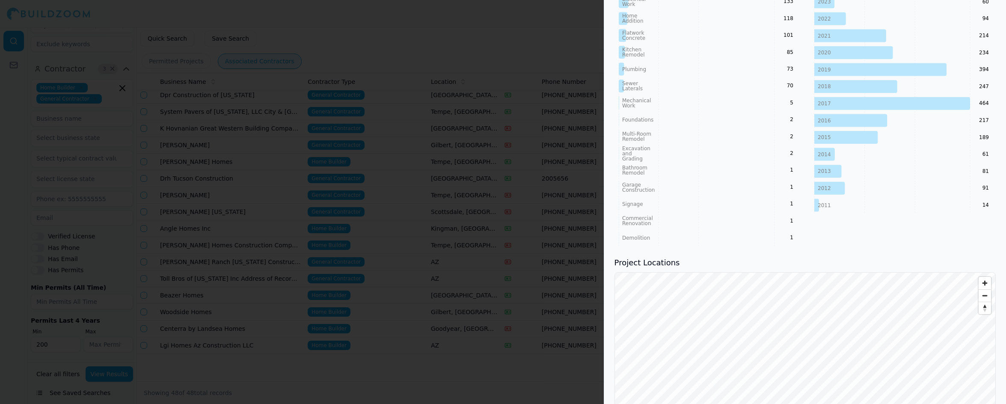
scroll to position [514, 0]
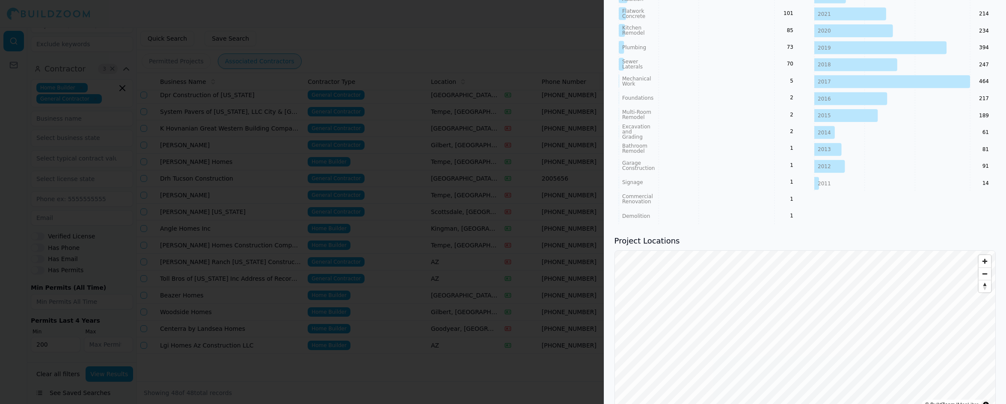
click at [394, 186] on div at bounding box center [503, 202] width 1006 height 404
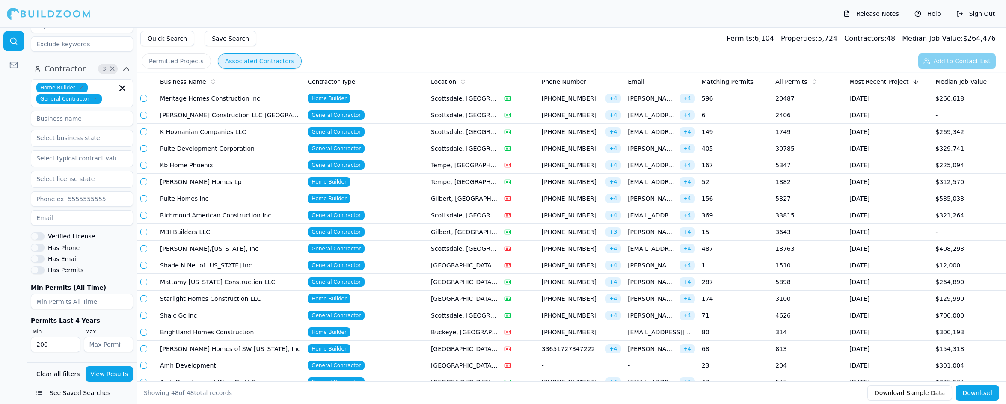
scroll to position [0, 0]
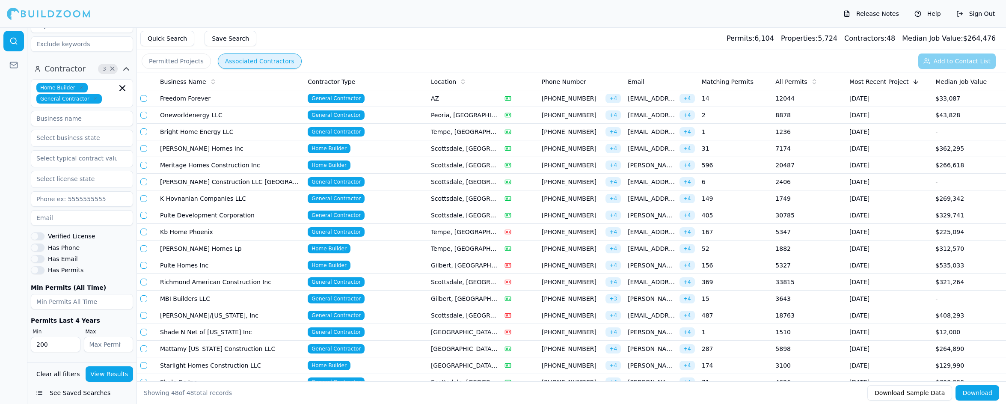
click at [230, 213] on td "Pulte Development Corporation" at bounding box center [231, 215] width 148 height 17
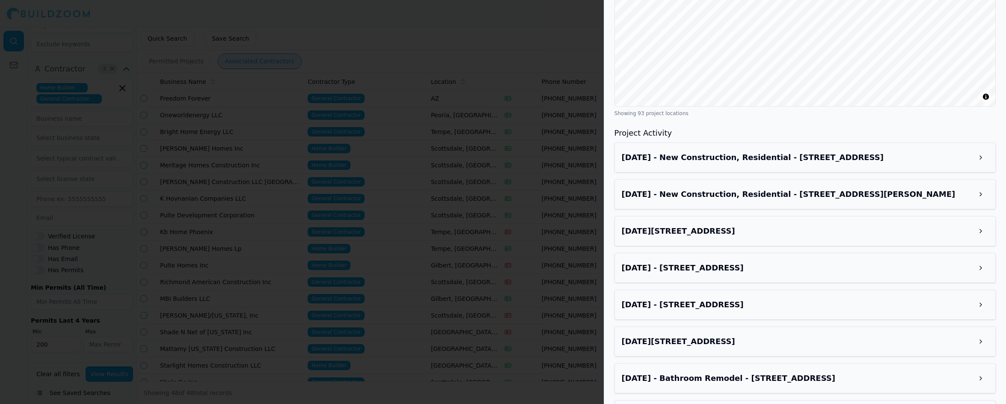
scroll to position [1113, 0]
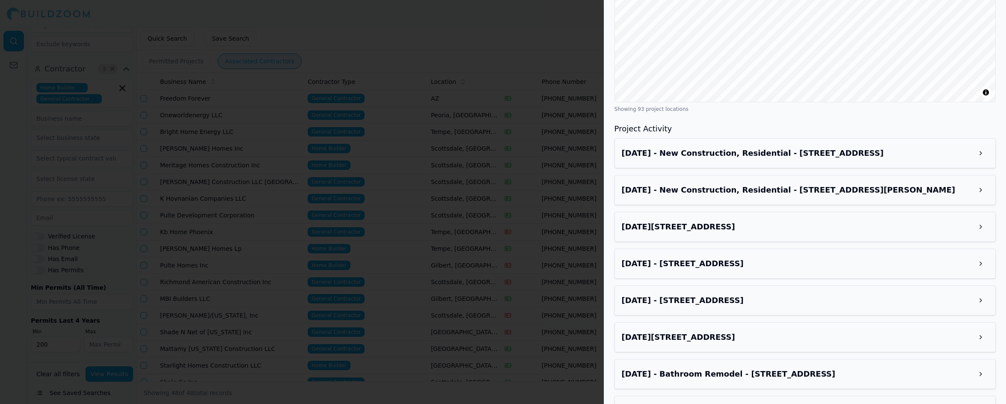
click at [821, 175] on div "[DATE] - New Construction, Residential - [STREET_ADDRESS][PERSON_NAME]" at bounding box center [805, 190] width 381 height 30
click at [821, 184] on h3 "[DATE] - New Construction, Residential - [STREET_ADDRESS][PERSON_NAME]" at bounding box center [797, 190] width 351 height 12
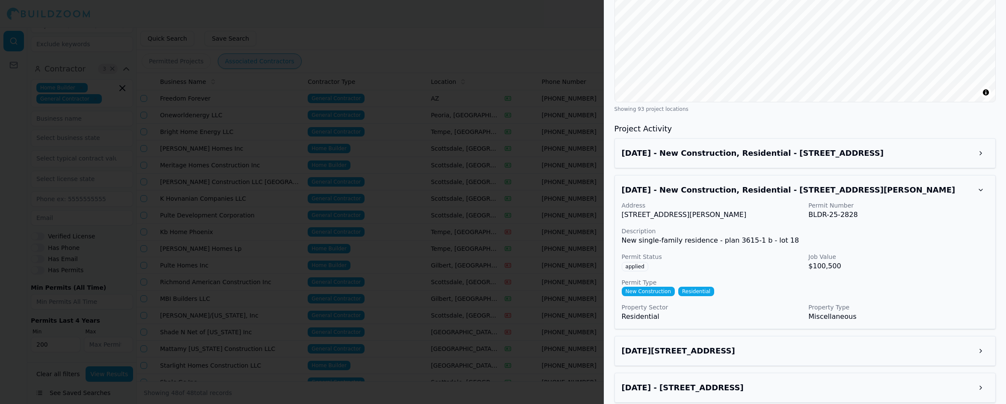
click at [758, 80] on div "Project Locations © BuildZoom | MapLibre Showing 93 project locations" at bounding box center [805, 18] width 381 height 190
click at [320, 68] on div at bounding box center [503, 202] width 1006 height 404
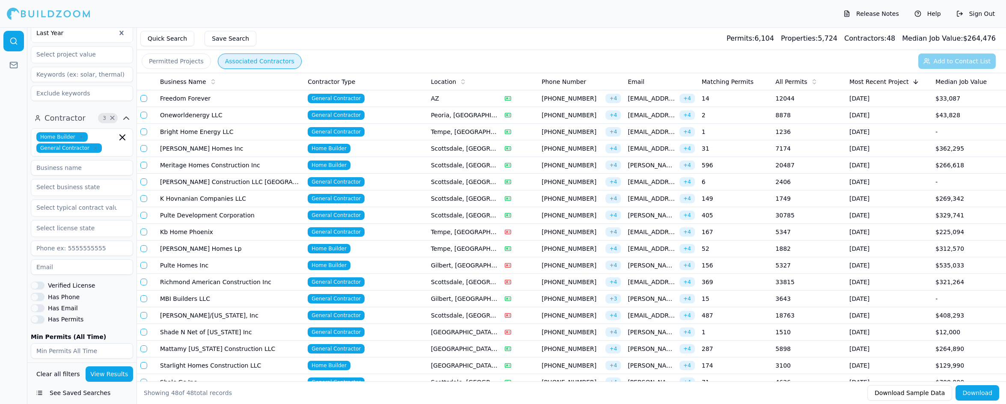
scroll to position [177, 0]
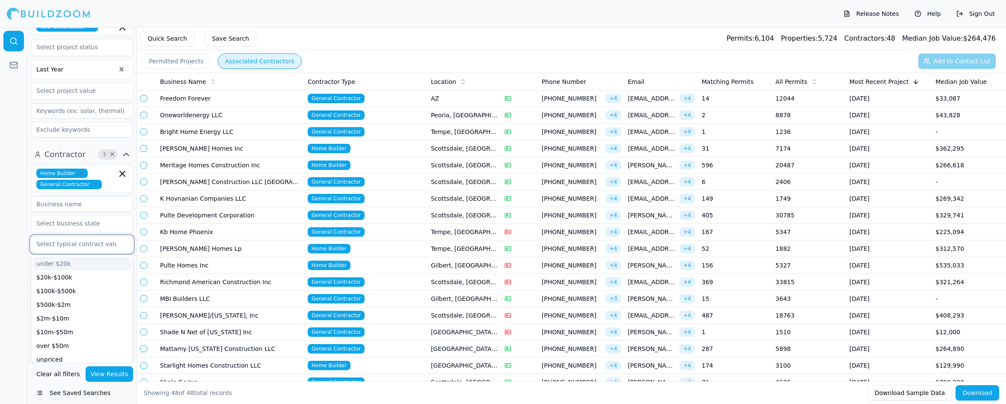
click at [96, 246] on input "text" at bounding box center [76, 243] width 91 height 15
click at [93, 224] on input "text" at bounding box center [76, 223] width 91 height 15
click at [94, 206] on input at bounding box center [82, 203] width 102 height 15
click at [60, 264] on input "text" at bounding box center [76, 264] width 91 height 15
click at [7, 252] on div at bounding box center [13, 215] width 27 height 377
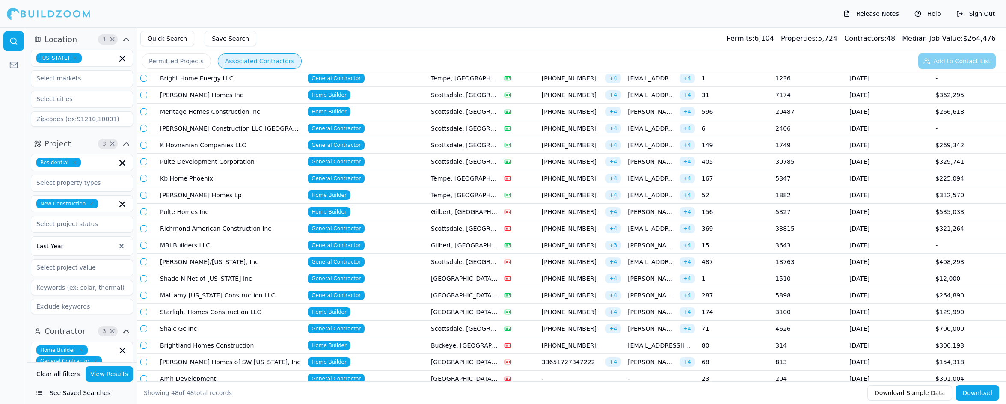
scroll to position [0, 0]
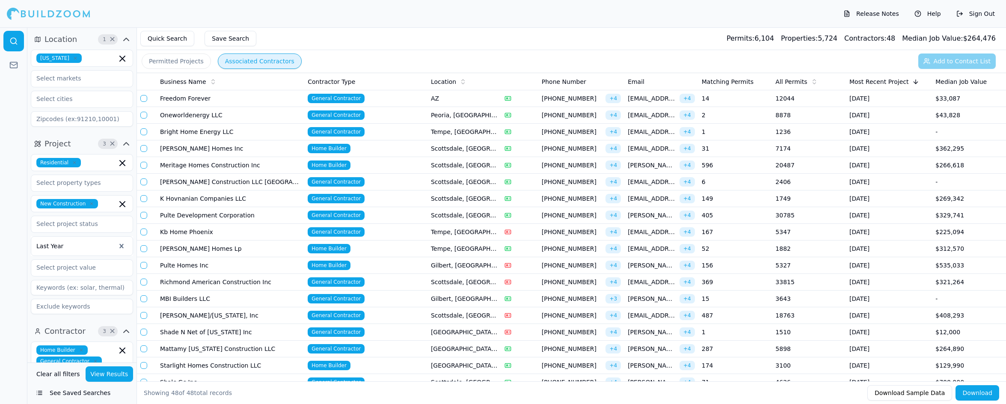
click at [813, 82] on icon at bounding box center [814, 81] width 7 height 7
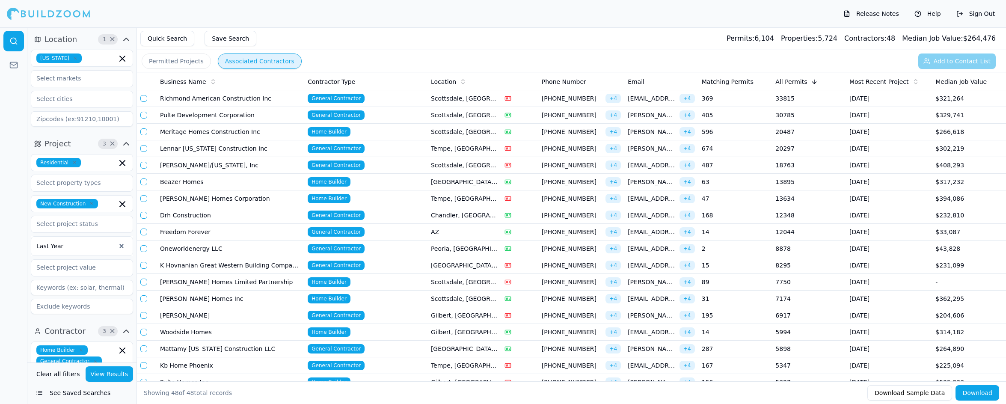
click at [738, 167] on td "487" at bounding box center [736, 165] width 74 height 17
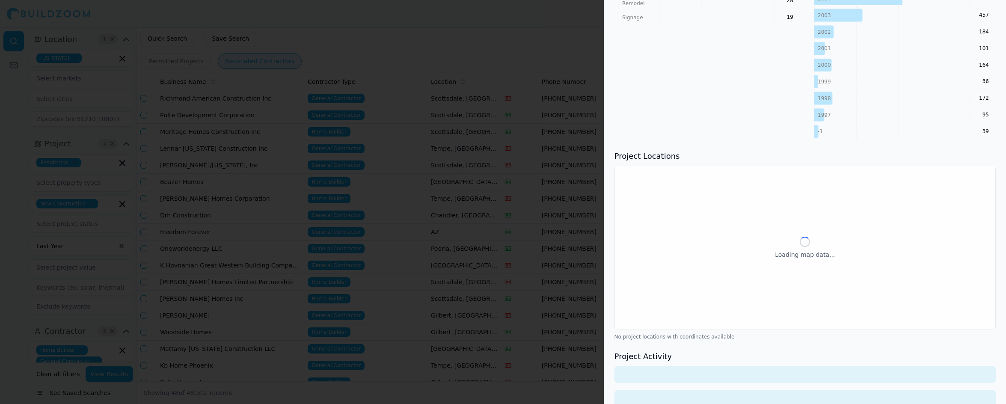
scroll to position [789, 0]
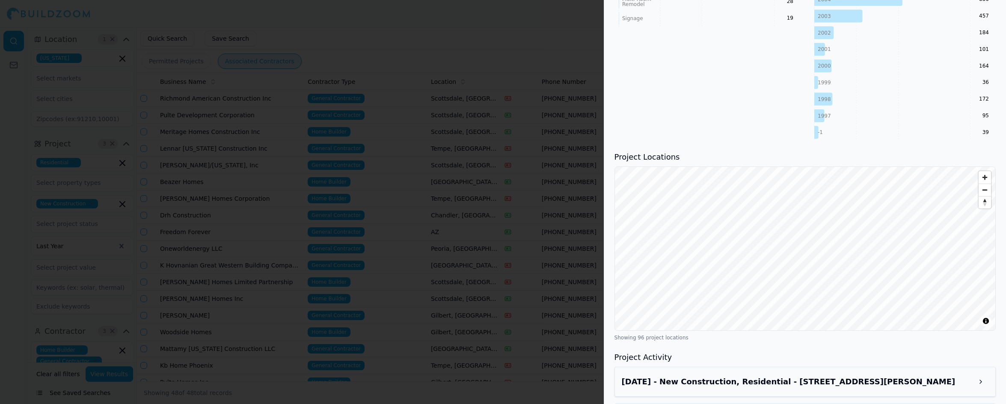
click at [443, 190] on div at bounding box center [503, 202] width 1006 height 404
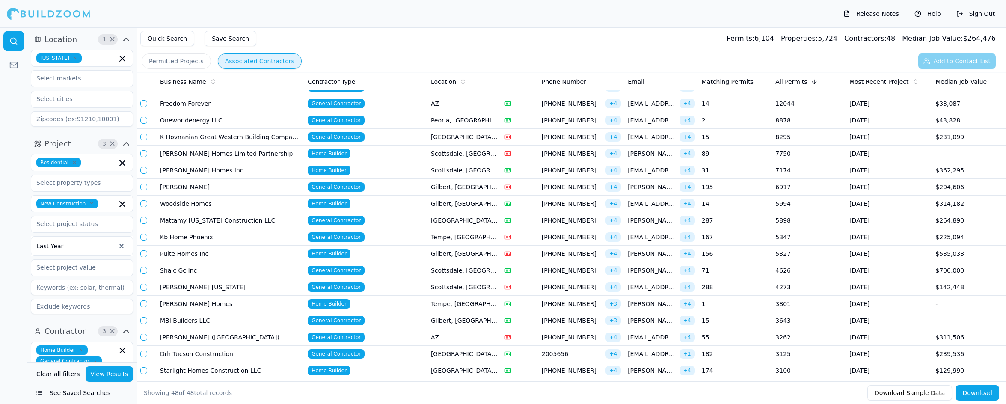
scroll to position [0, 0]
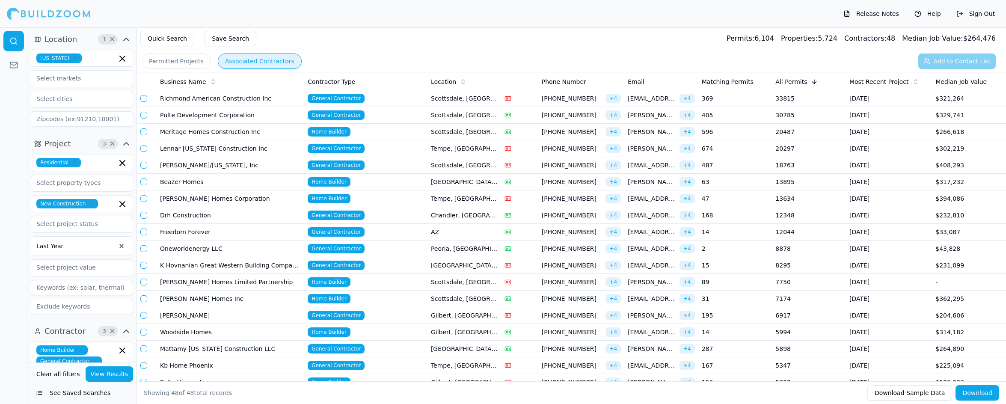
click at [396, 60] on div "Permitted Projects Associated Contractors Add to Contact List" at bounding box center [571, 61] width 869 height 22
click at [791, 61] on div "Permitted Projects Associated Contractors Add to Contact List" at bounding box center [571, 61] width 869 height 22
